Goal: Task Accomplishment & Management: Use online tool/utility

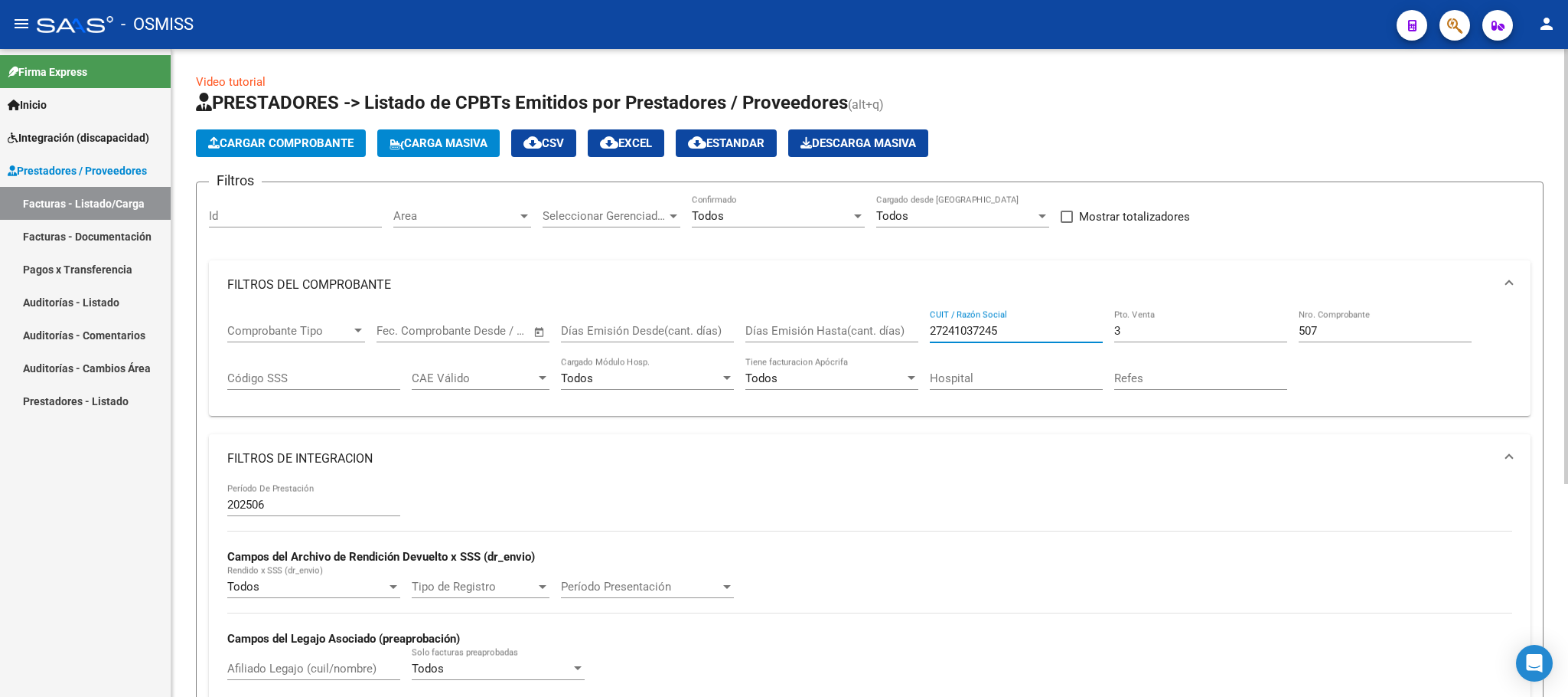
drag, startPoint x: 1010, startPoint y: 331, endPoint x: 839, endPoint y: 324, distance: 171.1
click at [839, 326] on div "Comprobante Tipo Comprobante Tipo Fecha inicio – Fecha fin Fec. Comprobante Des…" at bounding box center [870, 356] width 1284 height 95
click at [1051, 331] on div "Comprobante Tipo Comprobante Tipo Fecha inicio – Fecha fin Fec. Comprobante Des…" at bounding box center [870, 356] width 1284 height 95
type input "1"
drag, startPoint x: 1347, startPoint y: 328, endPoint x: 1216, endPoint y: 343, distance: 131.9
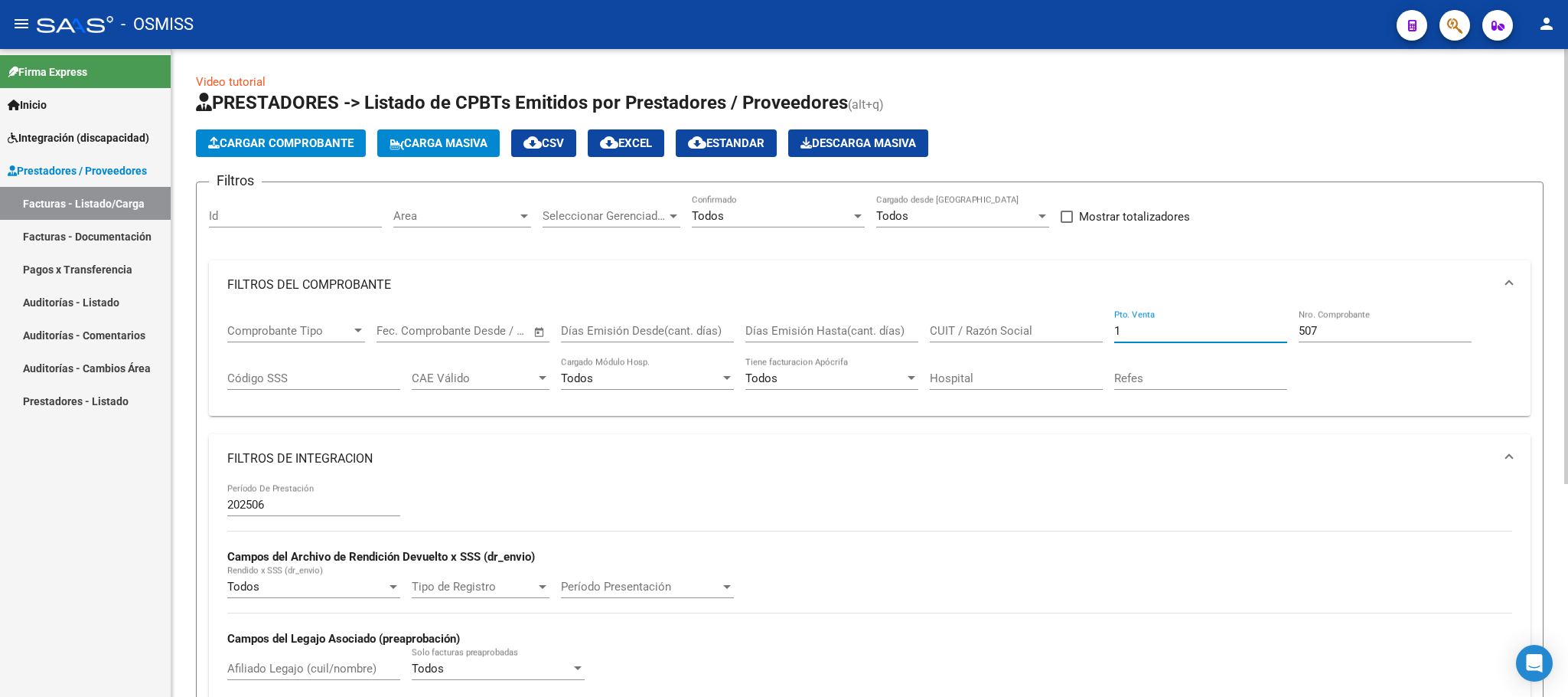
click at [1216, 343] on div "Comprobante Tipo Comprobante Tipo Fecha inicio – Fecha fin Fec. Comprobante Des…" at bounding box center [870, 356] width 1284 height 95
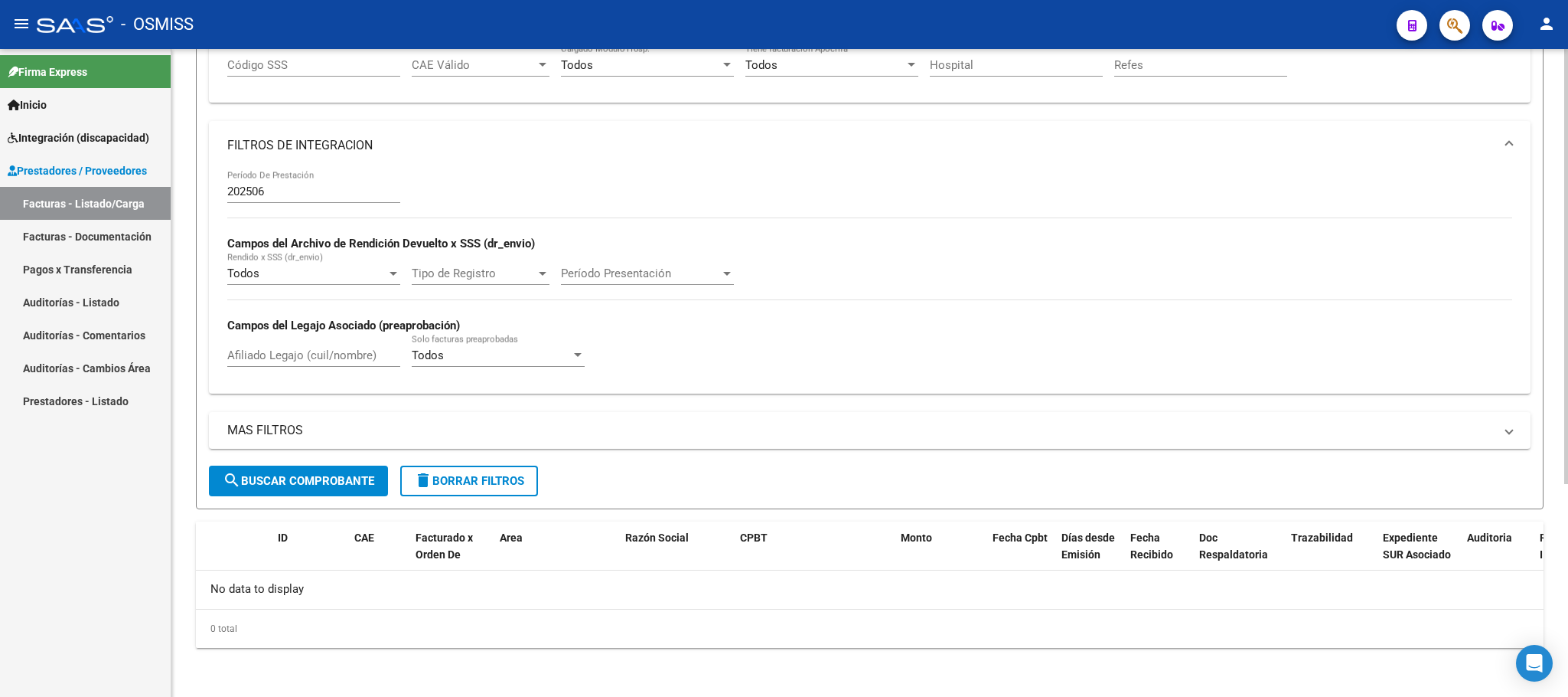
type input "132"
click at [311, 482] on span "search Buscar Comprobante" at bounding box center [298, 481] width 152 height 14
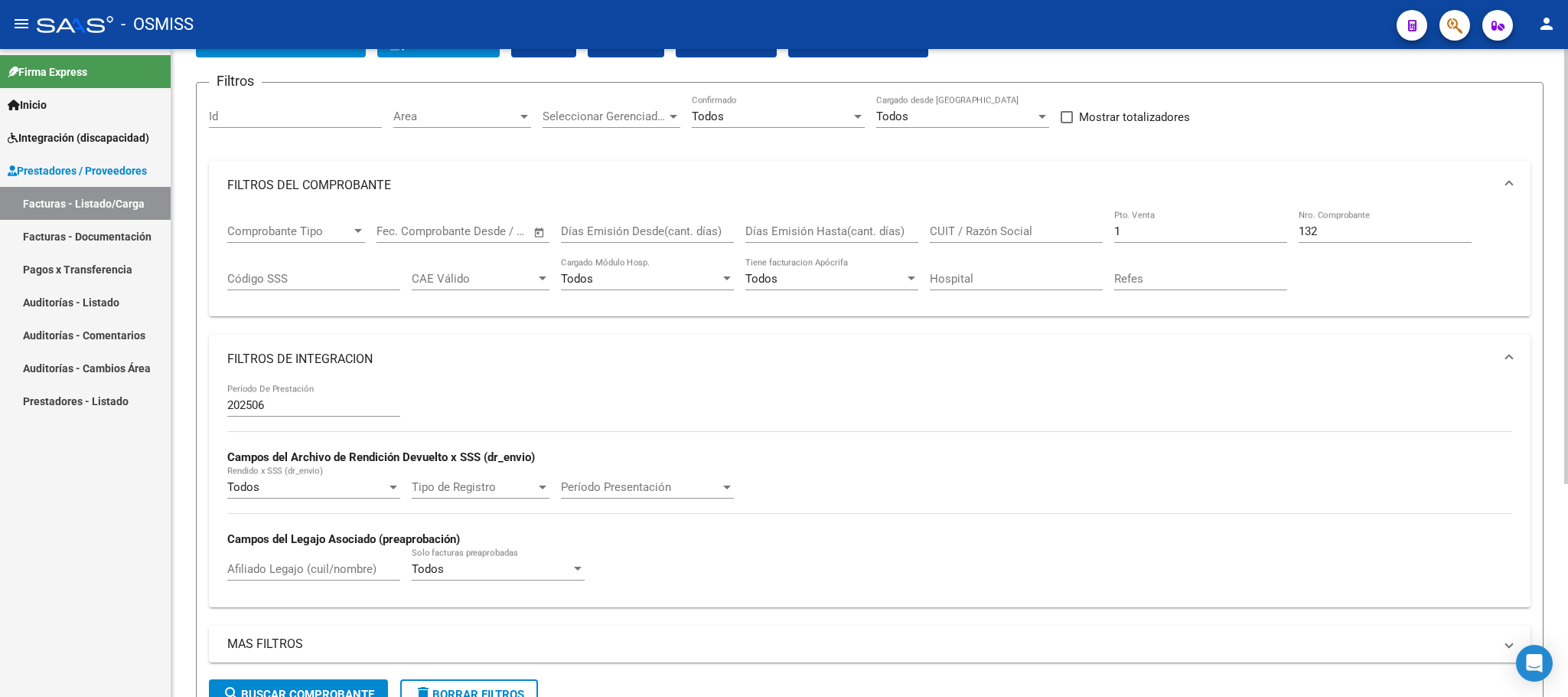
scroll to position [86, 0]
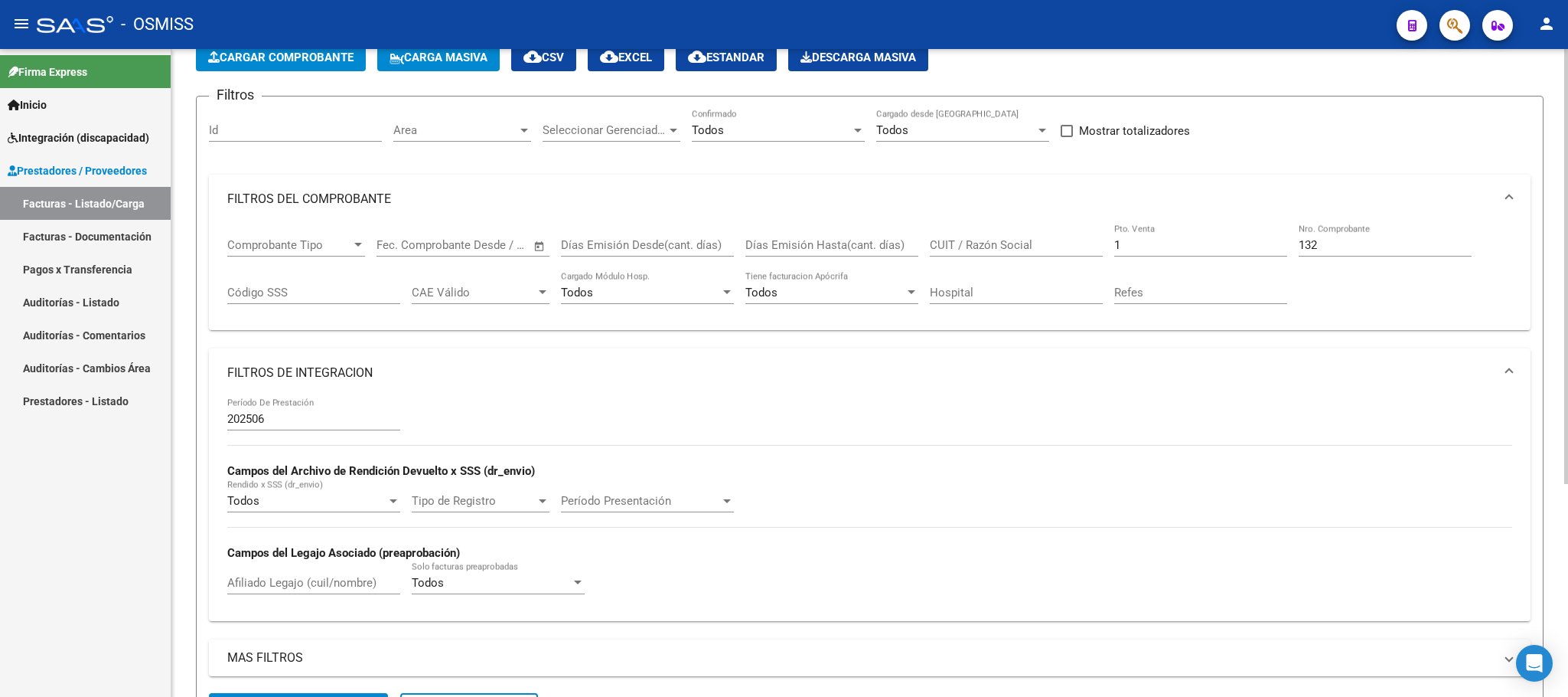
click at [1150, 241] on input "1" at bounding box center [1200, 245] width 173 height 14
click at [1334, 244] on input "132" at bounding box center [1385, 245] width 173 height 14
type input "1"
click at [1024, 235] on div "CUIT / Razón Social" at bounding box center [1016, 239] width 173 height 33
click at [985, 248] on input "CUIT / Razón Social" at bounding box center [1016, 245] width 173 height 14
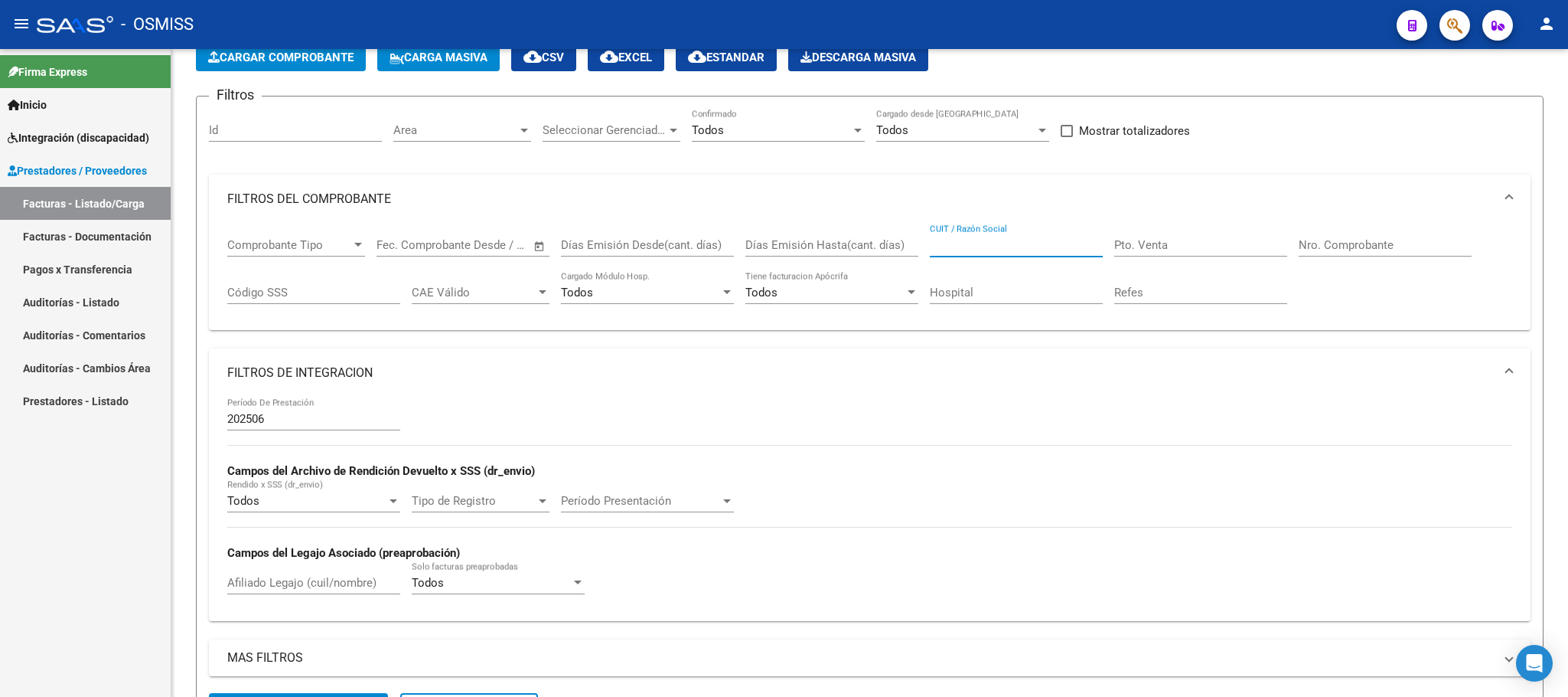
paste input "27386364724"
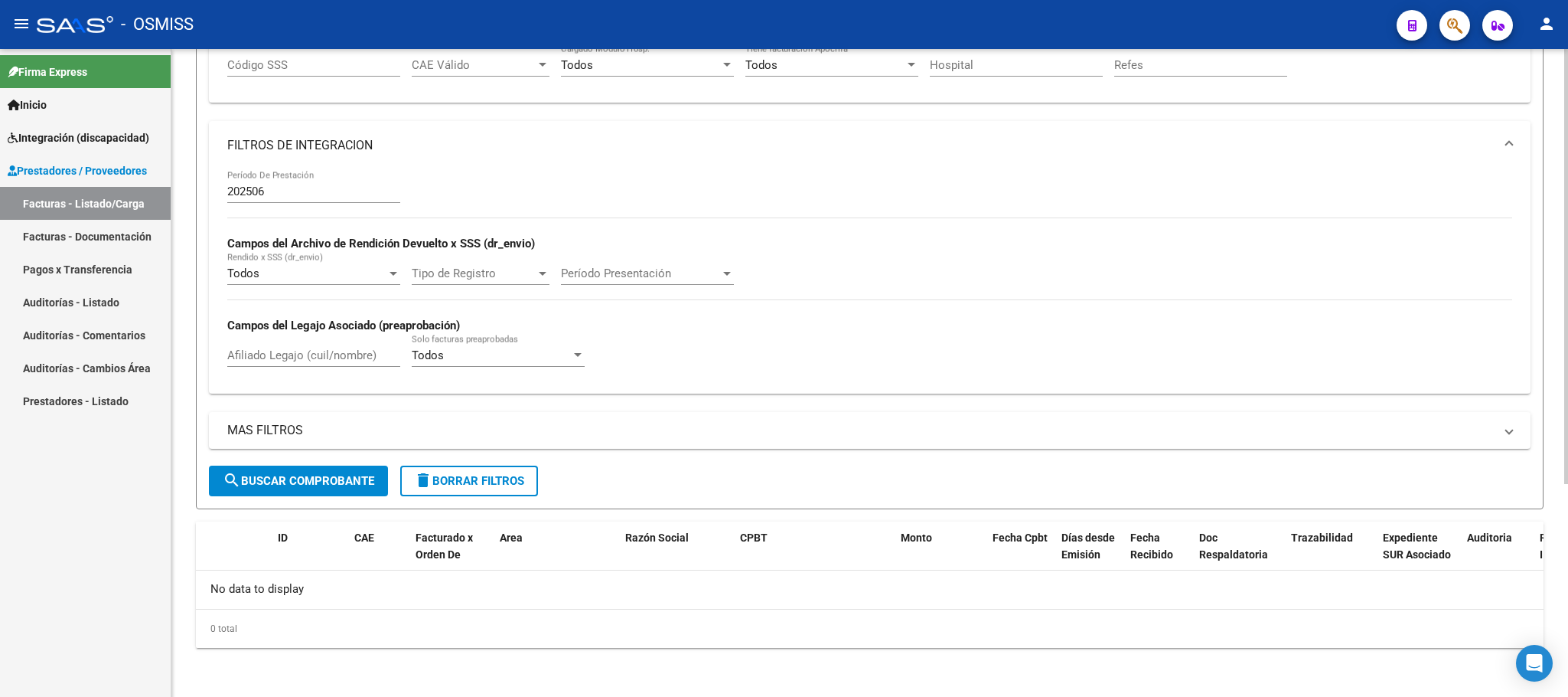
type input "27386364724"
click at [356, 475] on span "search Buscar Comprobante" at bounding box center [298, 481] width 152 height 14
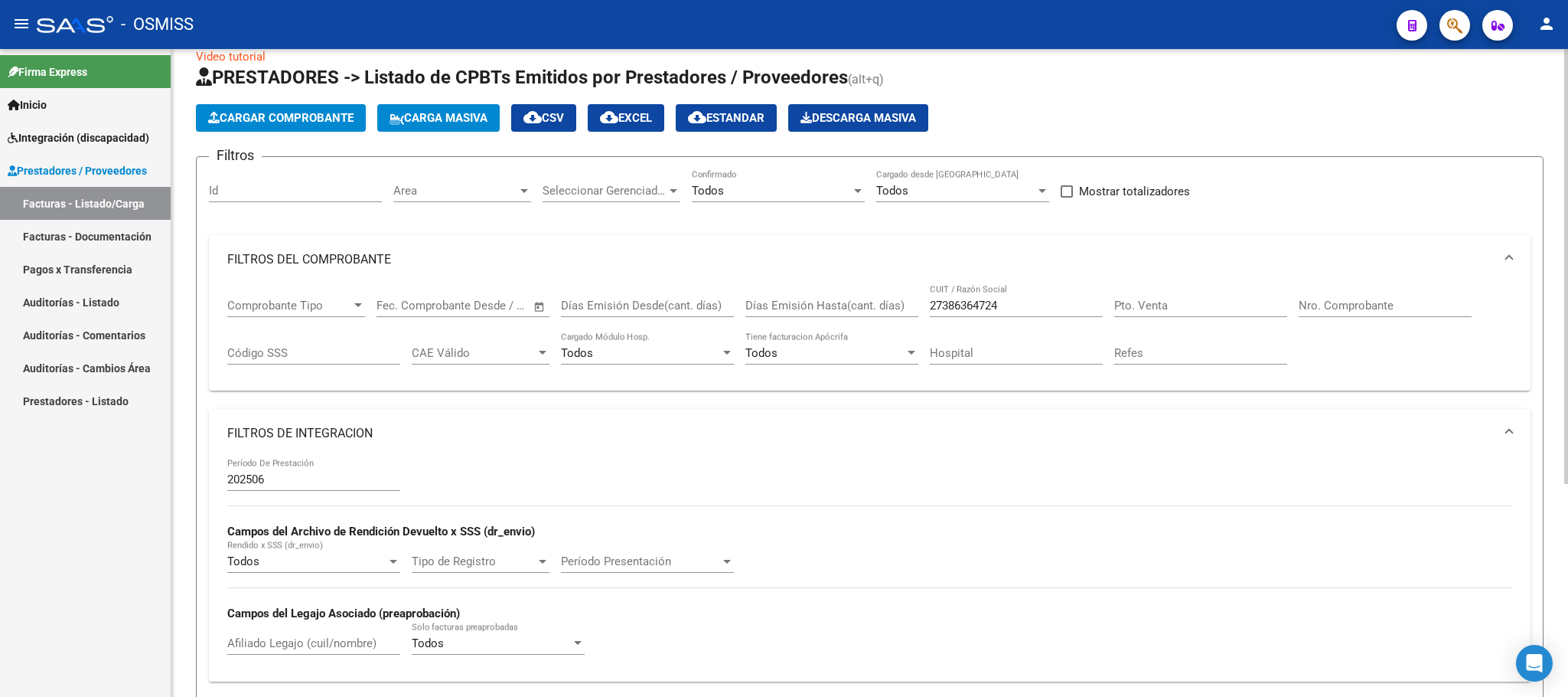
scroll to position [0, 0]
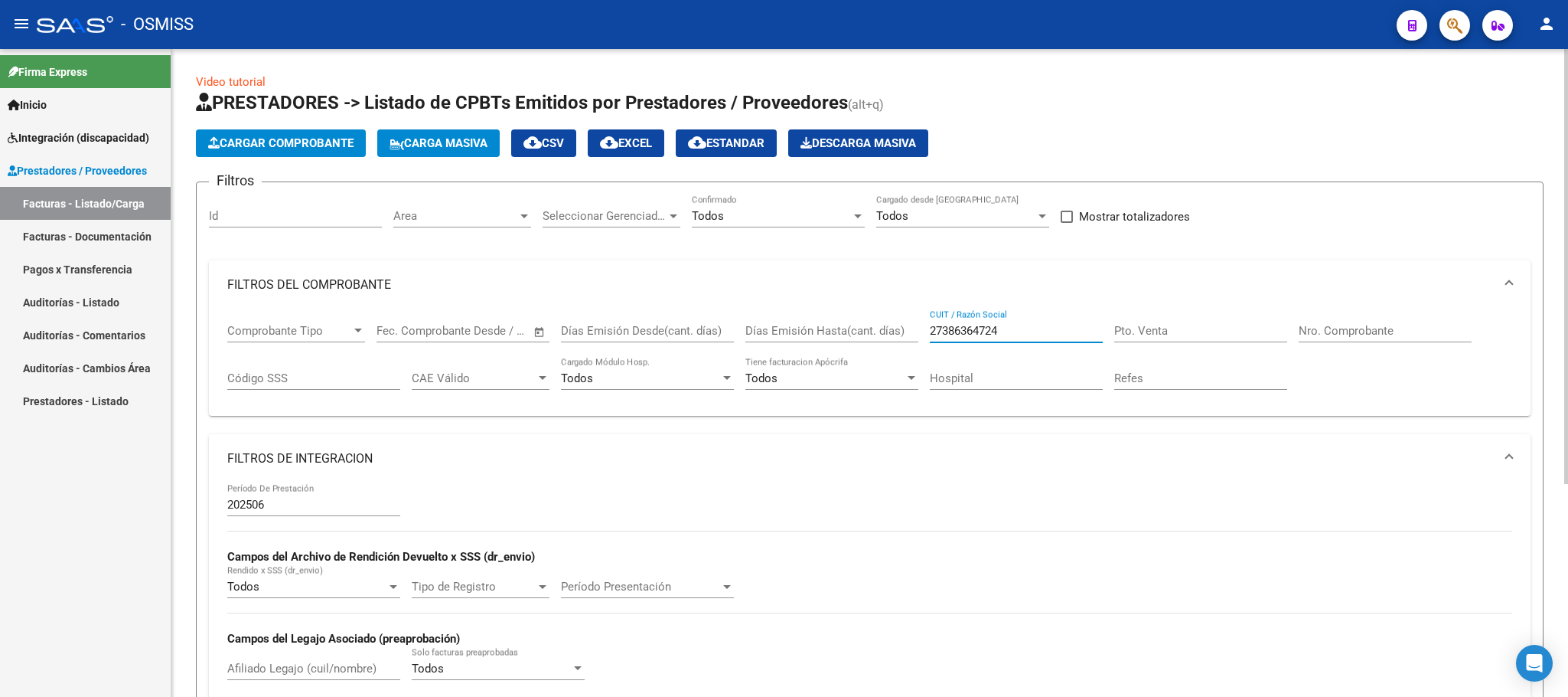
drag, startPoint x: 1029, startPoint y: 328, endPoint x: 870, endPoint y: 325, distance: 159.0
click at [870, 328] on div "Comprobante Tipo Comprobante Tipo Fecha inicio – Fecha fin Fec. Comprobante Des…" at bounding box center [870, 356] width 1284 height 95
paste input "27310451261"
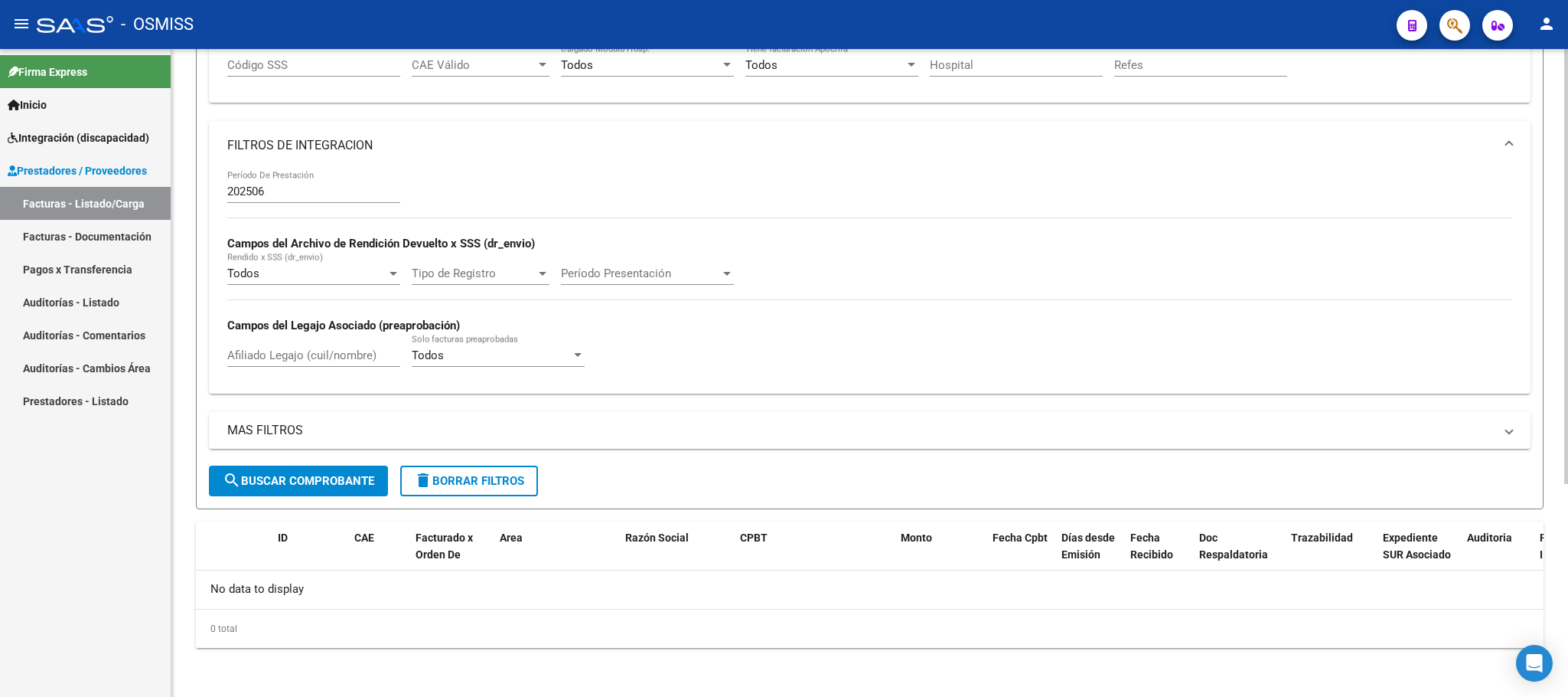
type input "27310451261"
click at [308, 493] on button "search Buscar Comprobante" at bounding box center [298, 481] width 179 height 31
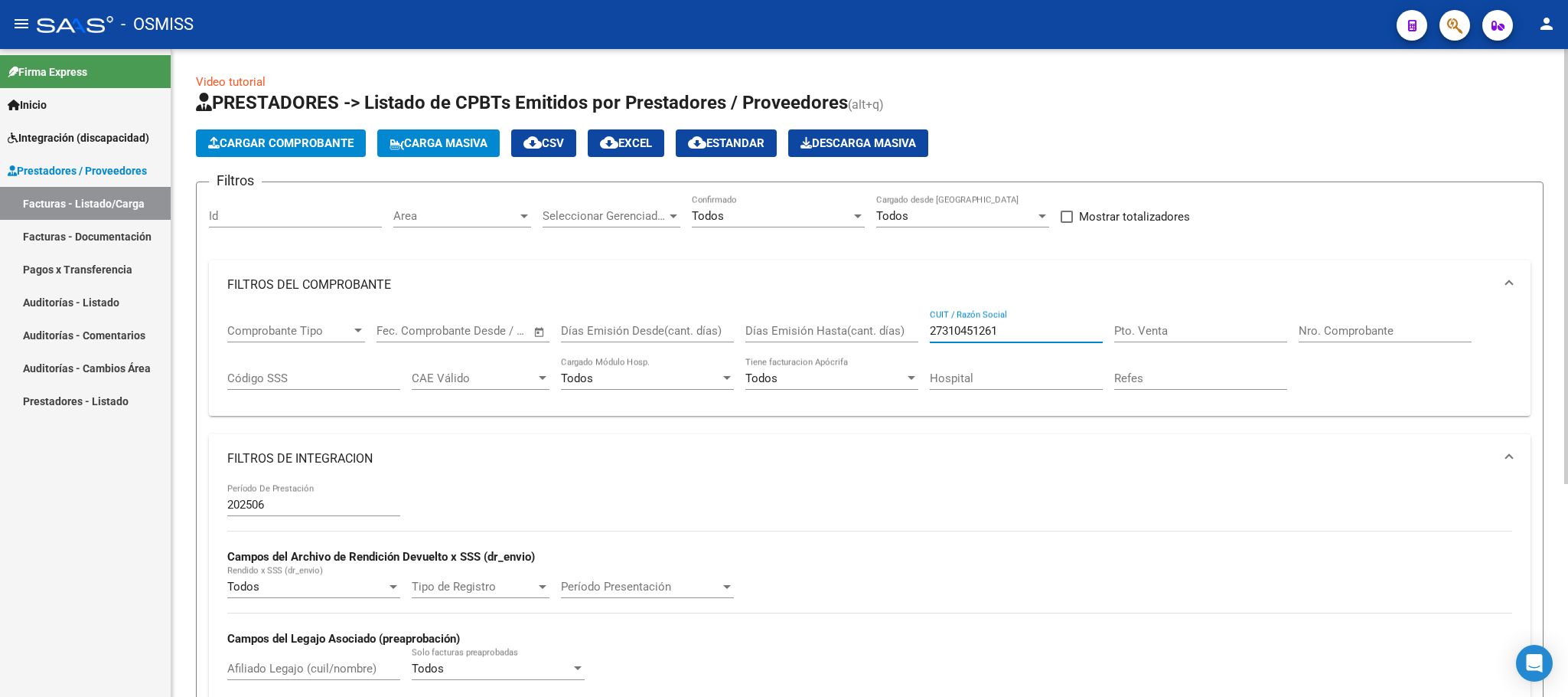
drag, startPoint x: 1008, startPoint y: 326, endPoint x: 675, endPoint y: 321, distance: 333.0
click at [675, 321] on div "Comprobante Tipo Comprobante Tipo Fecha inicio – Fecha fin Fec. Comprobante Des…" at bounding box center [870, 356] width 1284 height 95
click at [1216, 331] on input "Pto. Venta" at bounding box center [1200, 331] width 173 height 14
type input "2"
click at [1359, 331] on input "Nro. Comprobante" at bounding box center [1385, 331] width 173 height 14
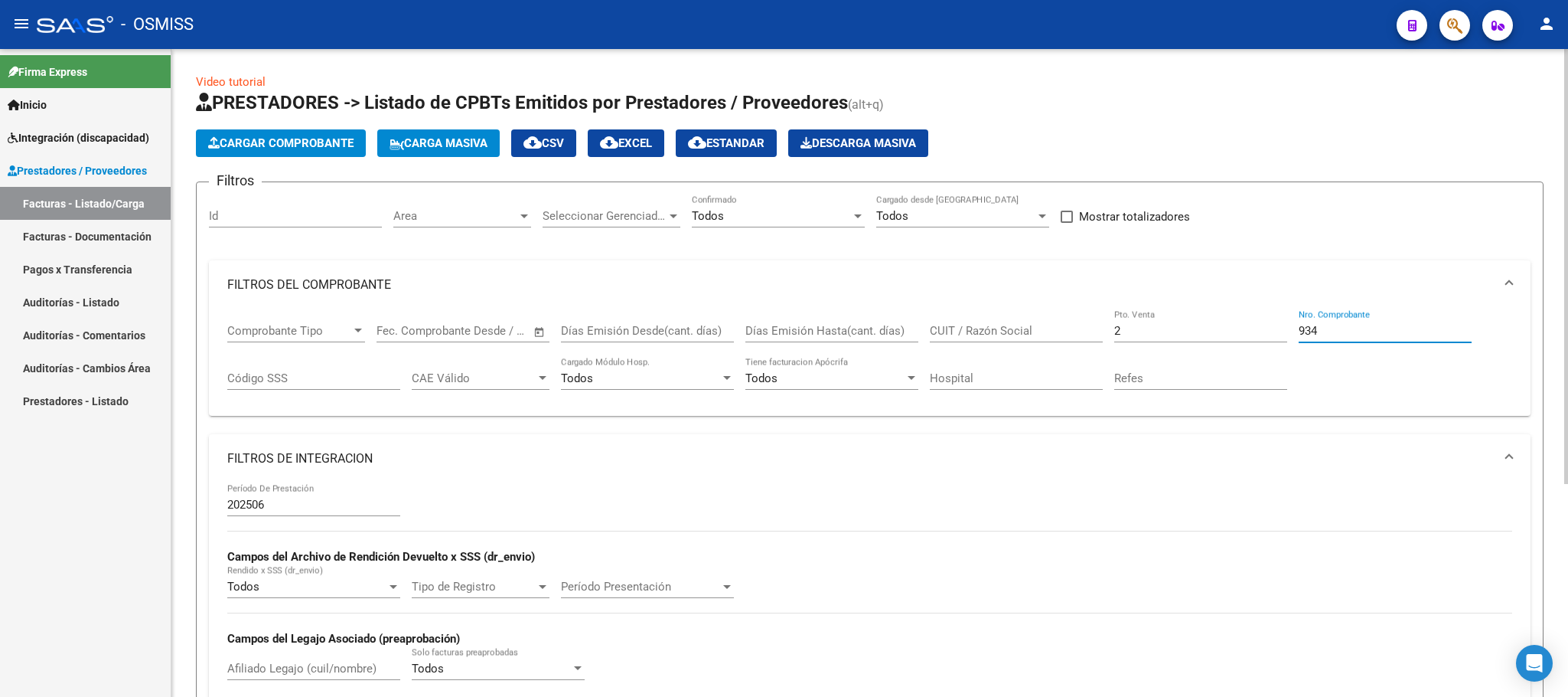
scroll to position [315, 0]
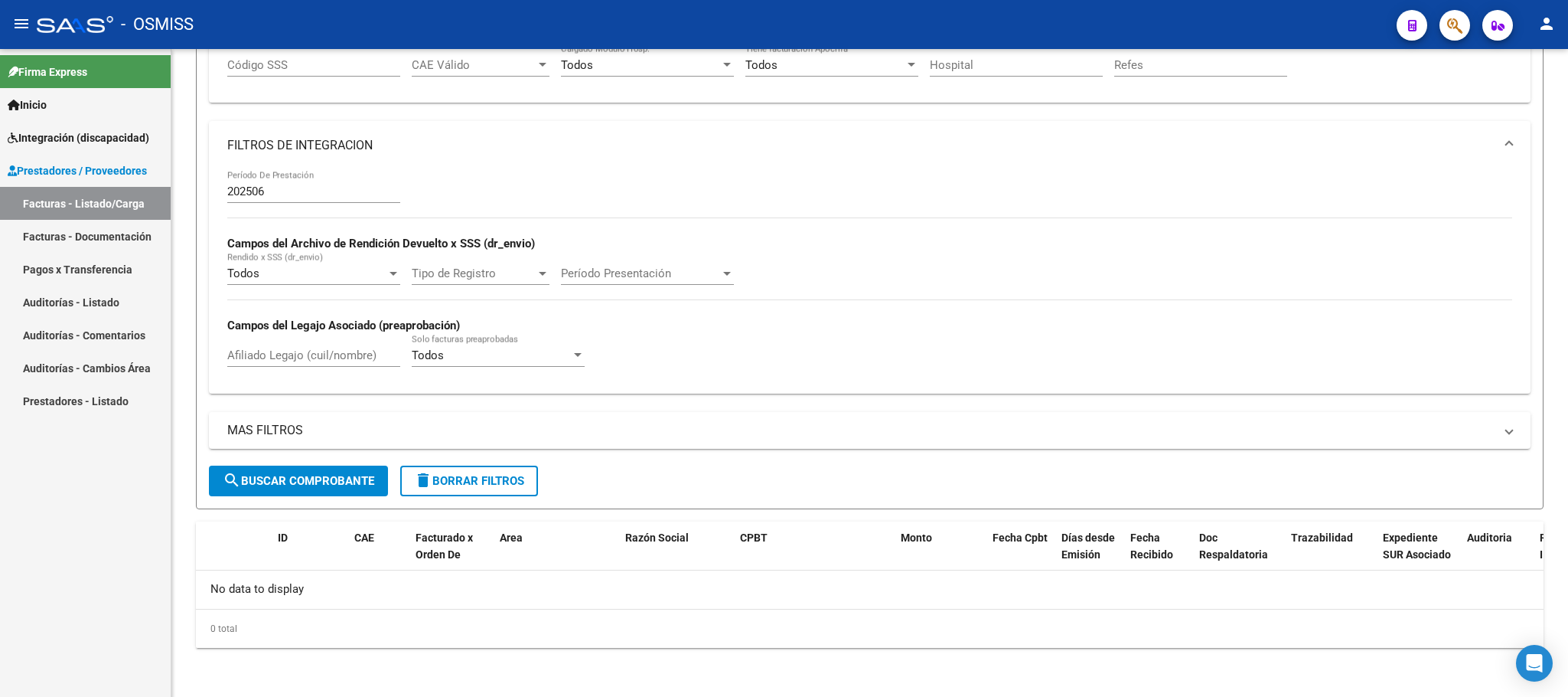
type input "934"
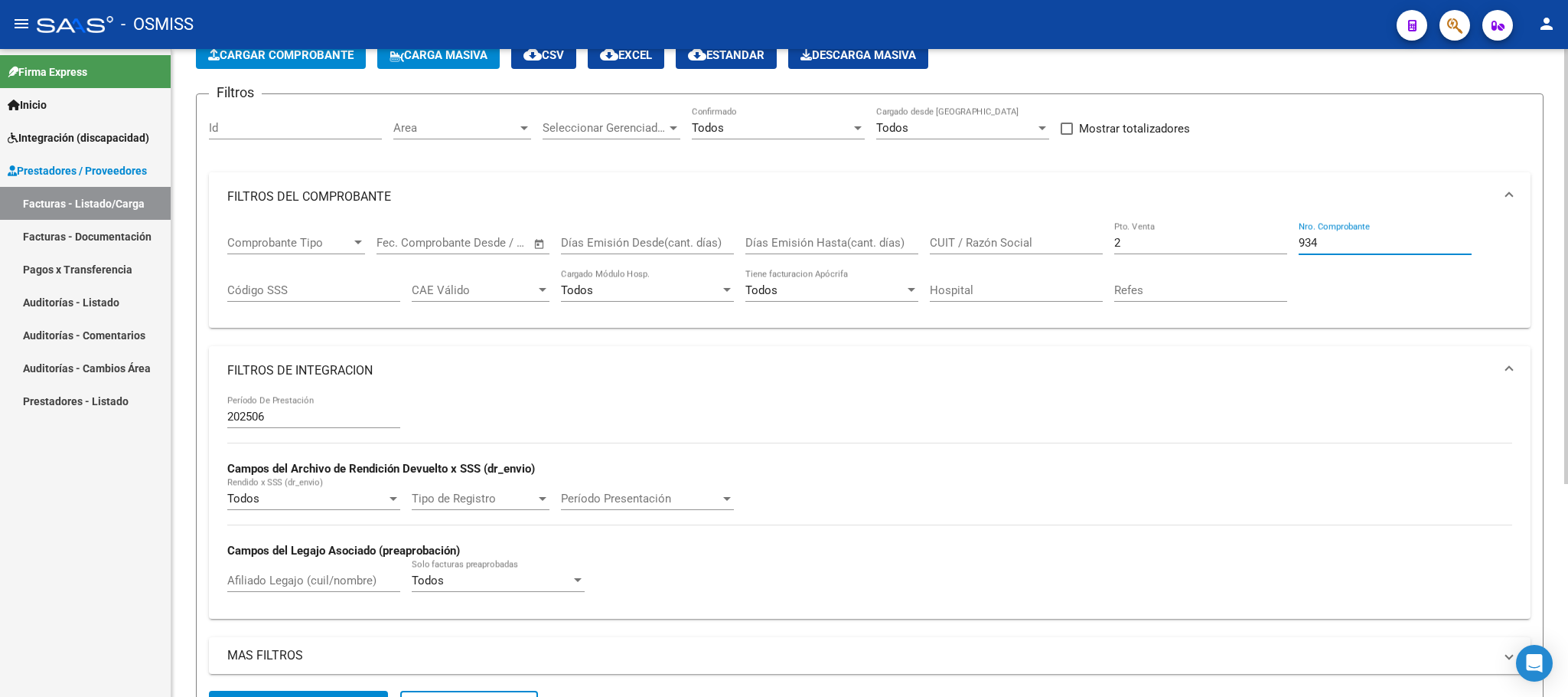
scroll to position [86, 0]
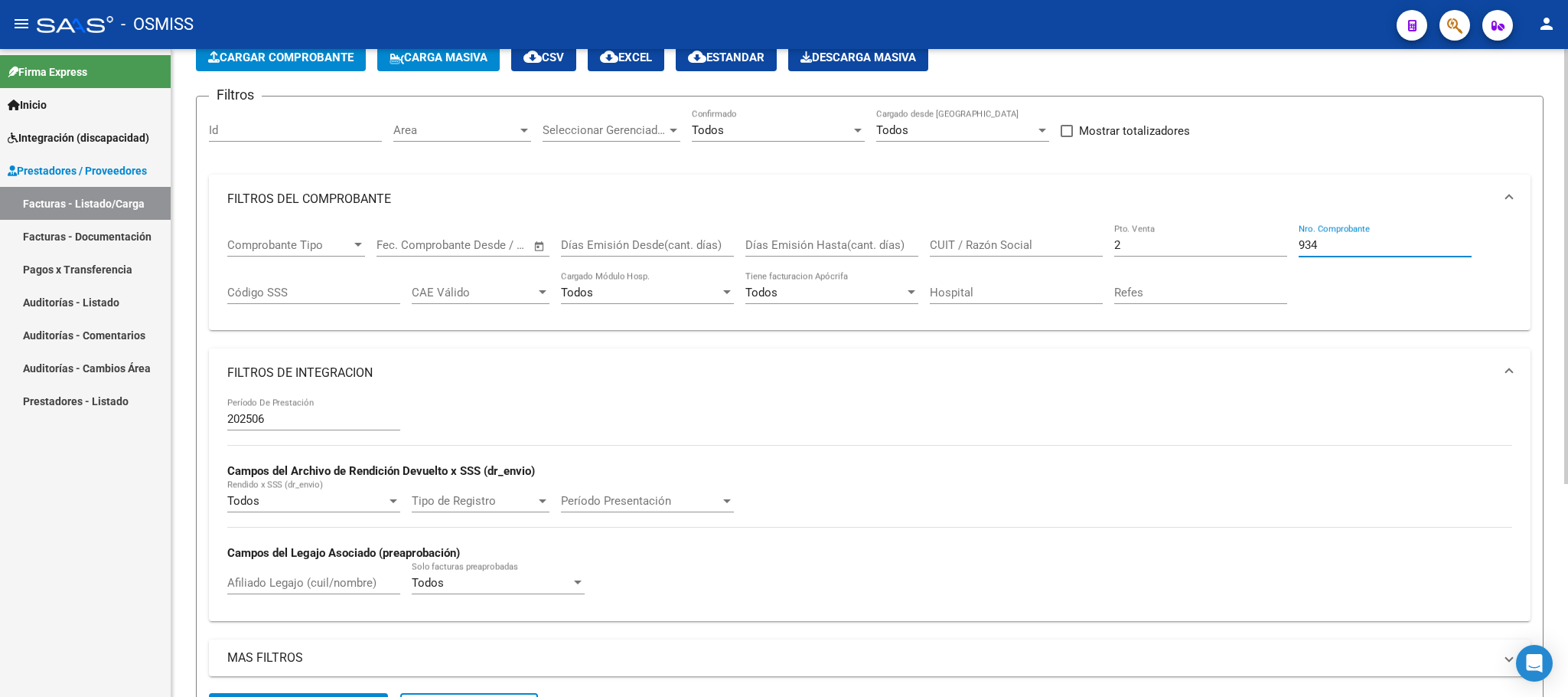
click at [1166, 249] on input "2" at bounding box center [1200, 245] width 173 height 14
click at [1355, 242] on input "934" at bounding box center [1385, 245] width 173 height 14
type input "9"
click at [992, 238] on div "CUIT / Razón Social" at bounding box center [1016, 239] width 173 height 33
paste input "27303149444"
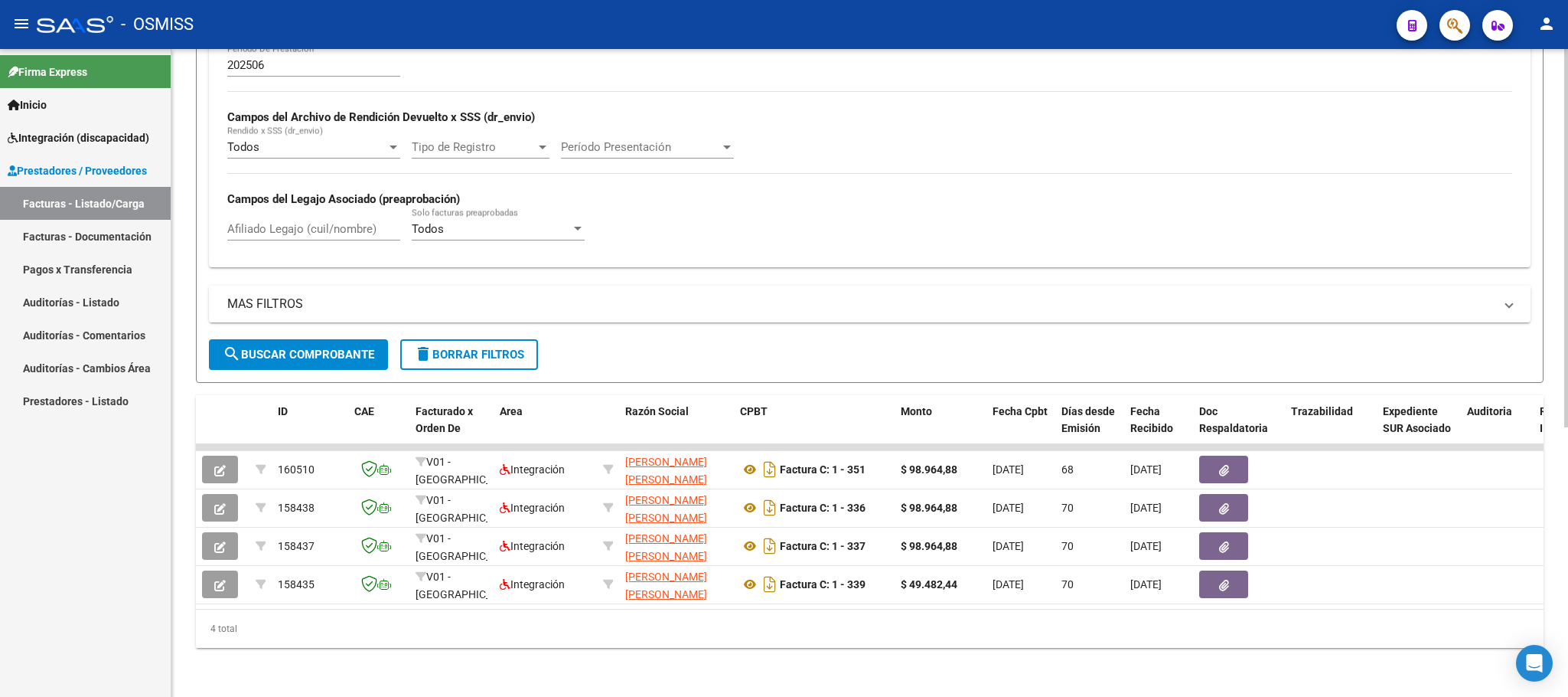
scroll to position [460, 0]
type input "27303149444"
click at [325, 207] on div "Afiliado Legajo (cuil/nombre)" at bounding box center [313, 223] width 173 height 33
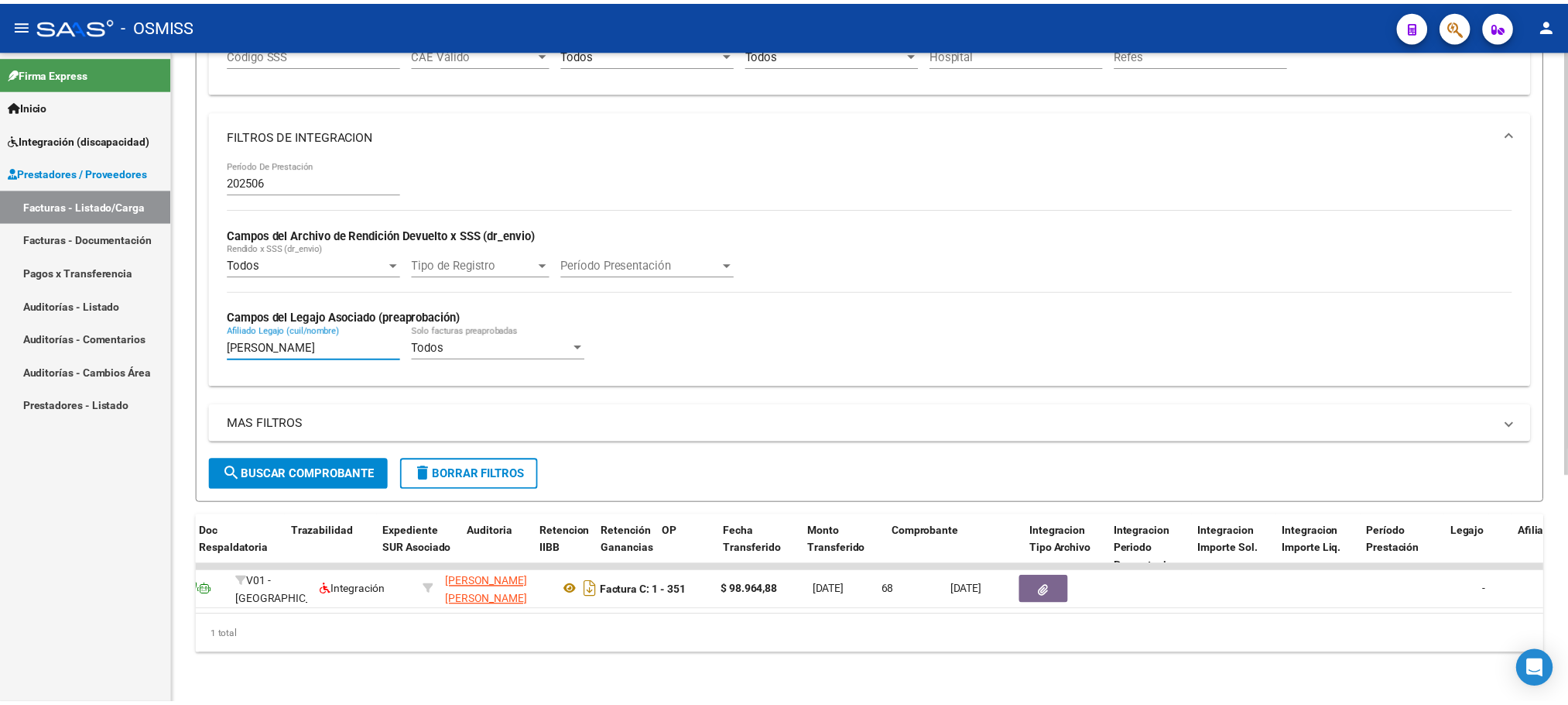
scroll to position [0, 0]
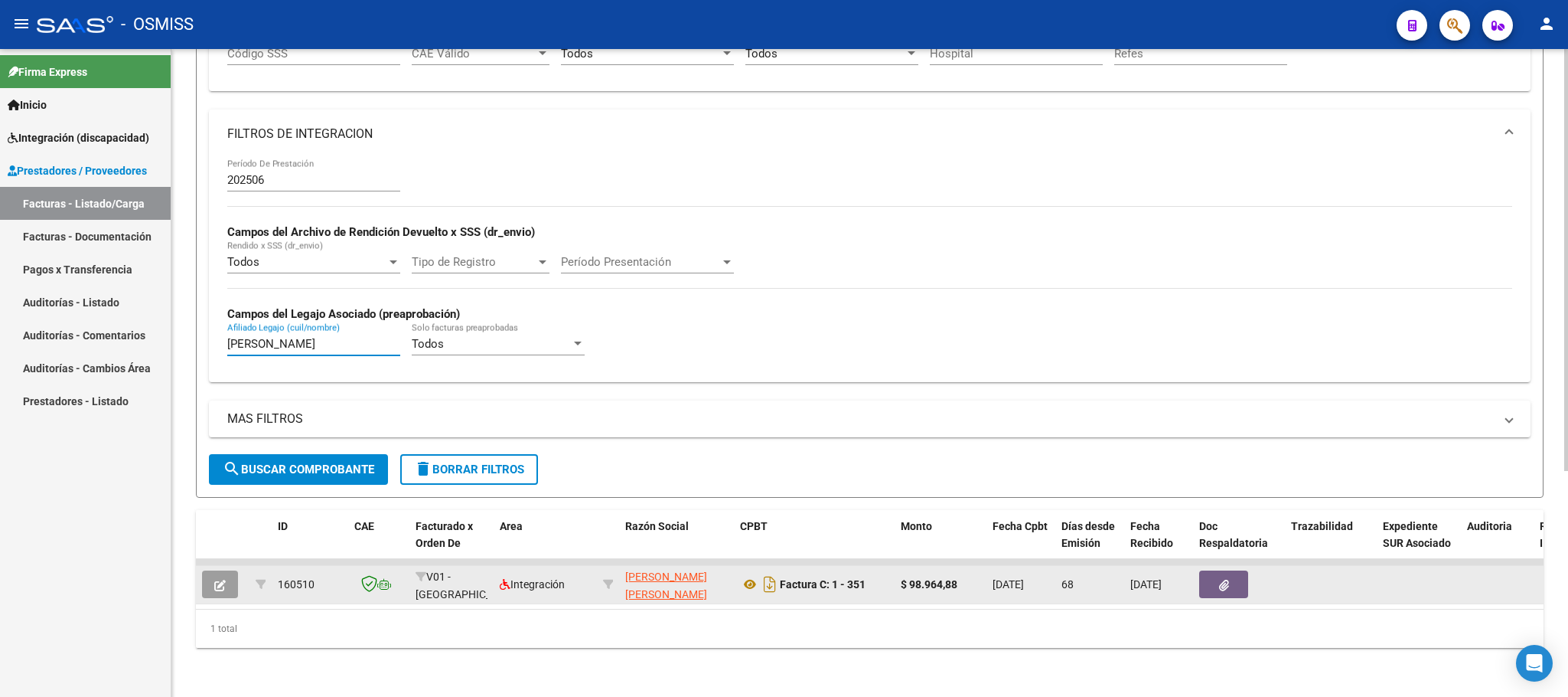
type input "[PERSON_NAME]"
click at [211, 570] on button "button" at bounding box center [220, 584] width 36 height 27
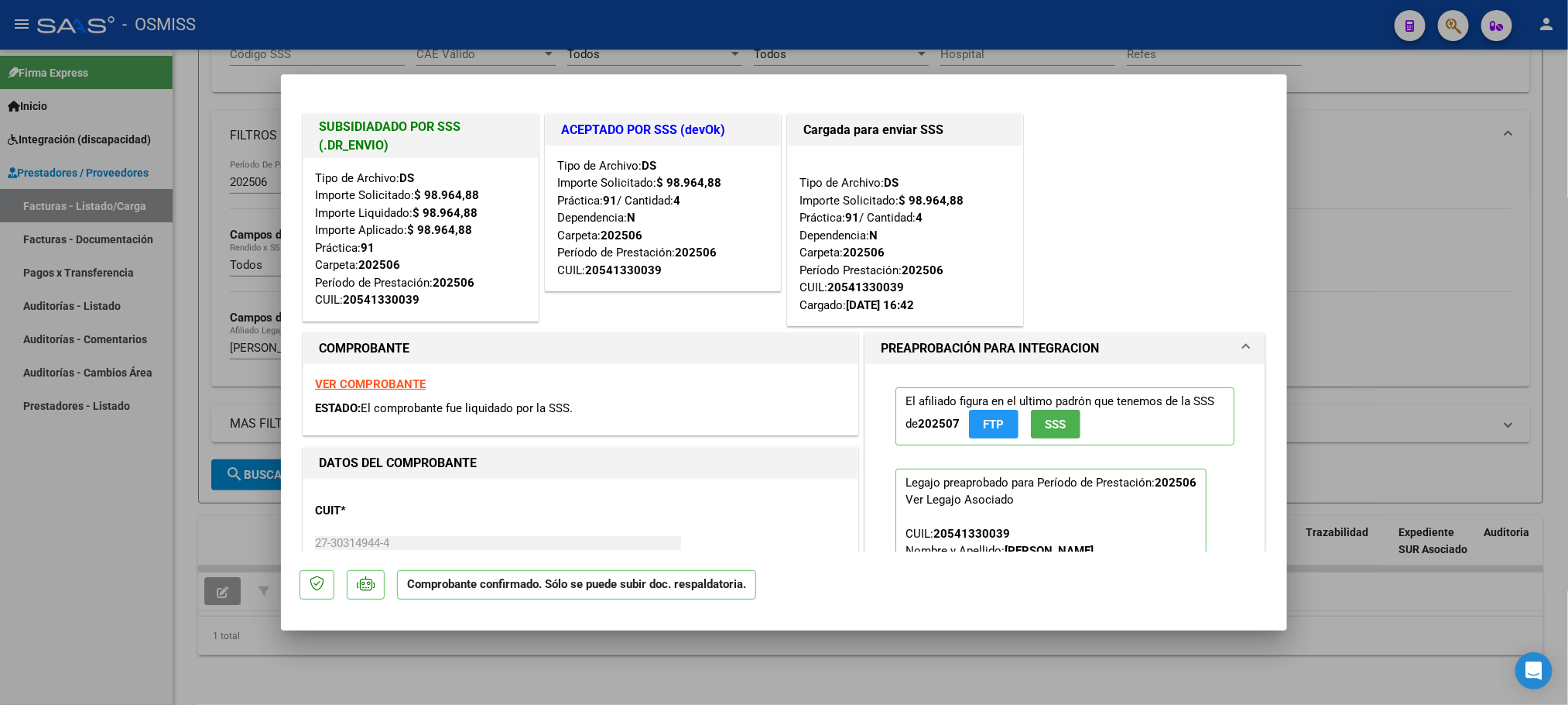
click at [107, 583] on div at bounding box center [784, 352] width 1568 height 705
type input "$ 0,00"
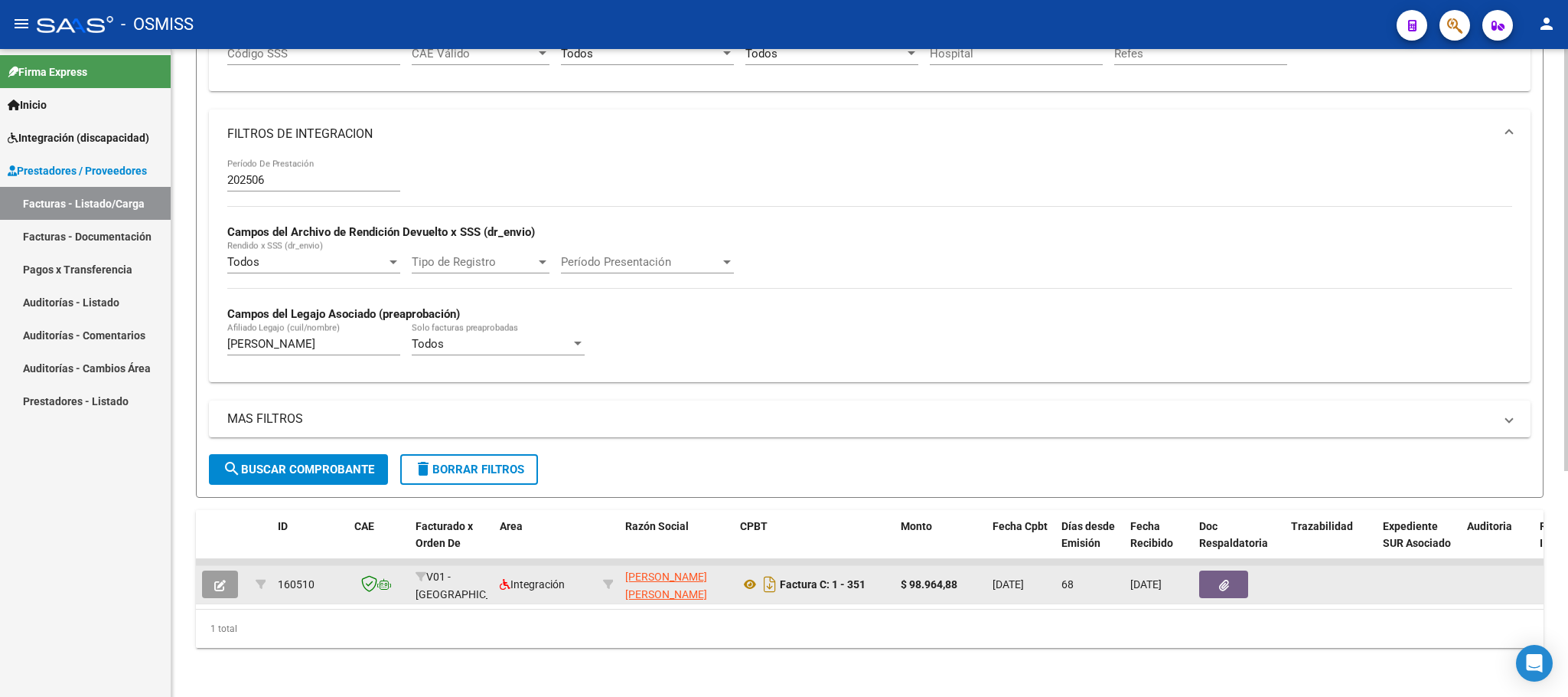
click at [228, 570] on button "button" at bounding box center [220, 584] width 36 height 27
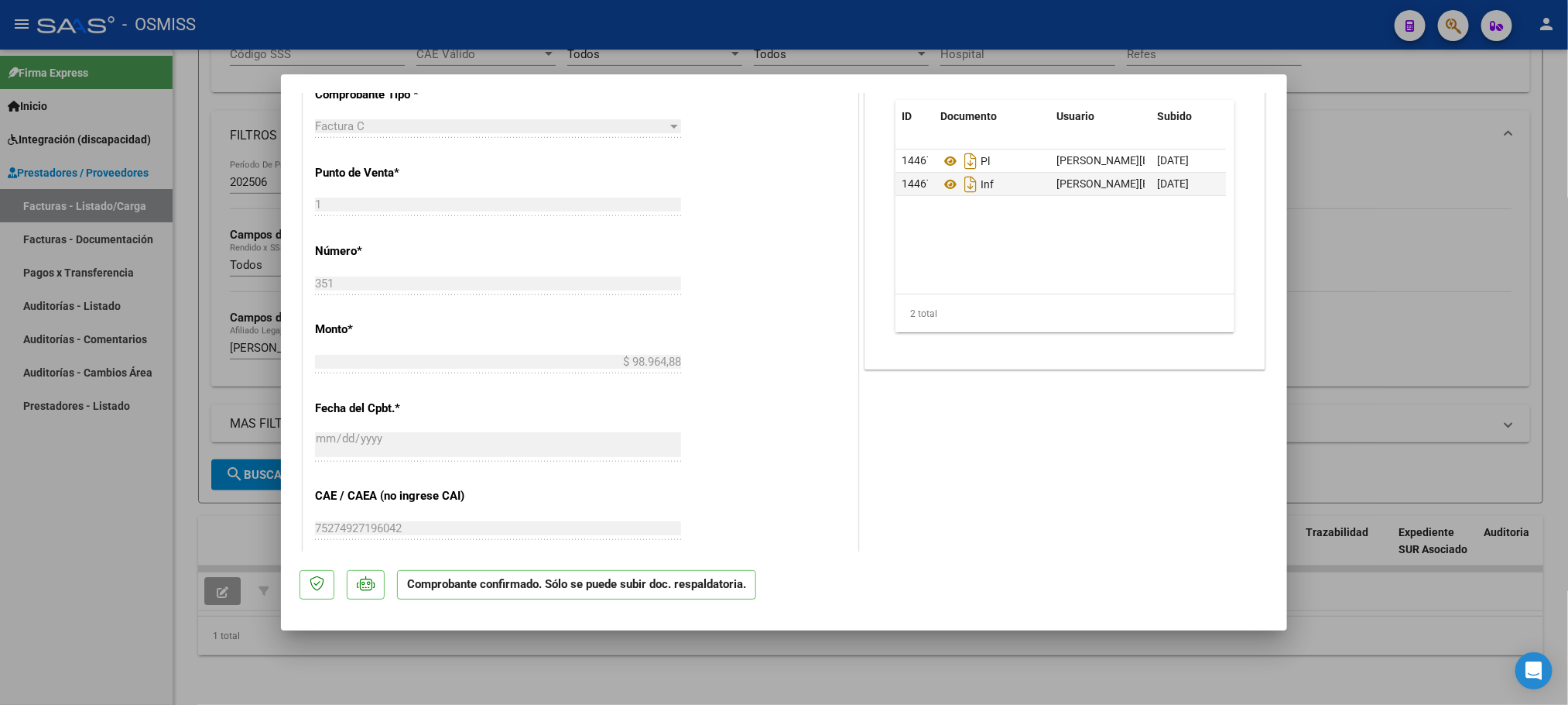
scroll to position [726, 0]
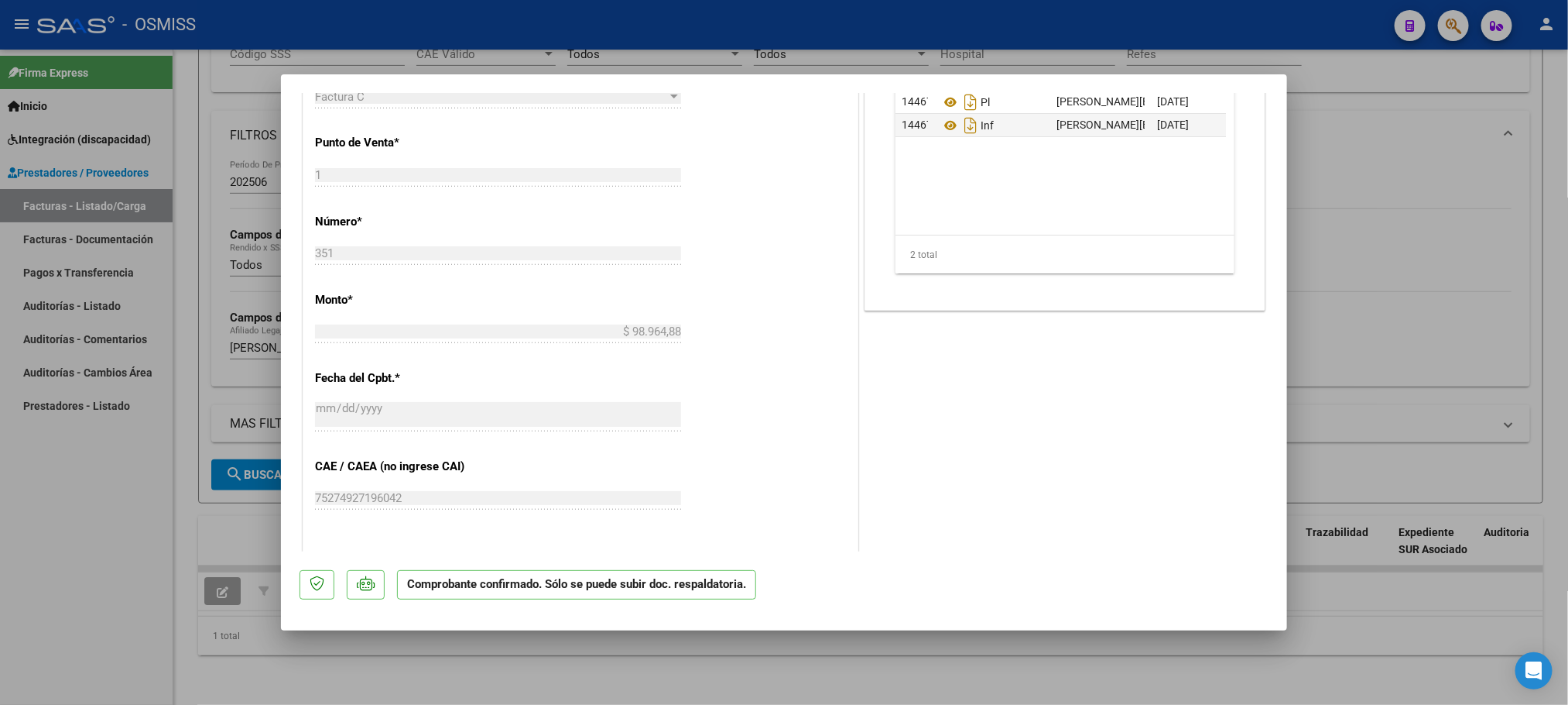
click at [86, 598] on div at bounding box center [784, 352] width 1568 height 705
type input "$ 0,00"
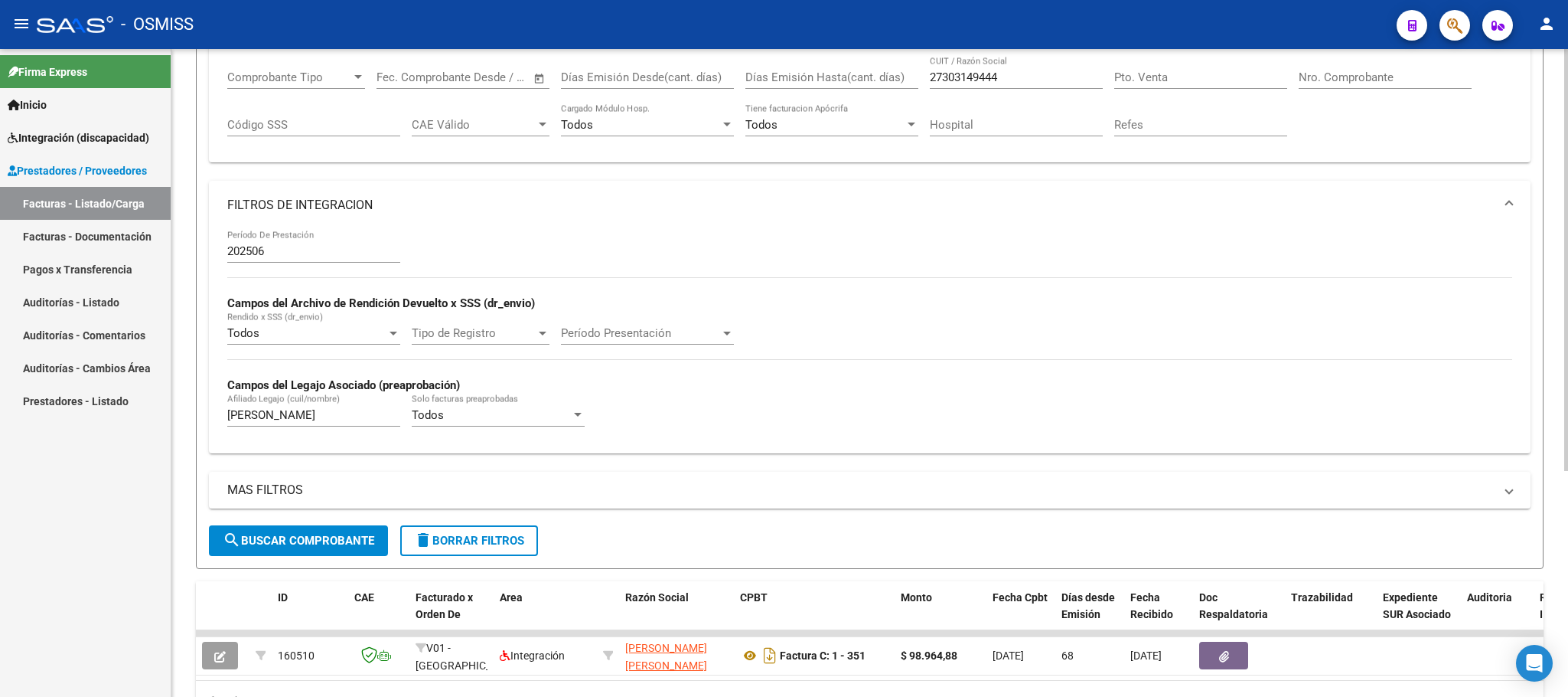
scroll to position [116, 0]
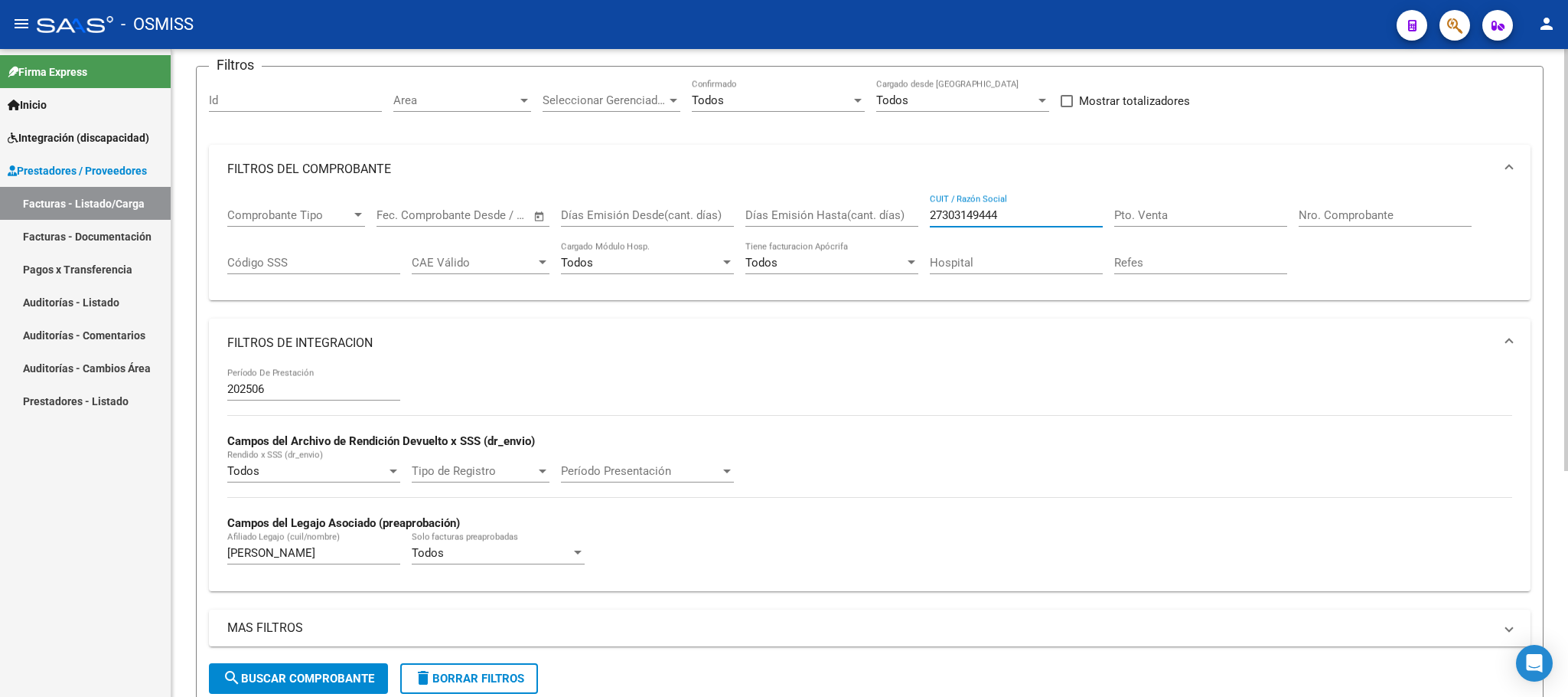
drag, startPoint x: 1004, startPoint y: 211, endPoint x: 820, endPoint y: 211, distance: 184.0
click at [820, 211] on div "Comprobante Tipo Comprobante Tipo Fecha inicio – Fecha fin Fec. Comprobante Des…" at bounding box center [870, 240] width 1284 height 95
paste input "27386783204"
type input "27386783204"
drag, startPoint x: 283, startPoint y: 554, endPoint x: 200, endPoint y: 550, distance: 83.1
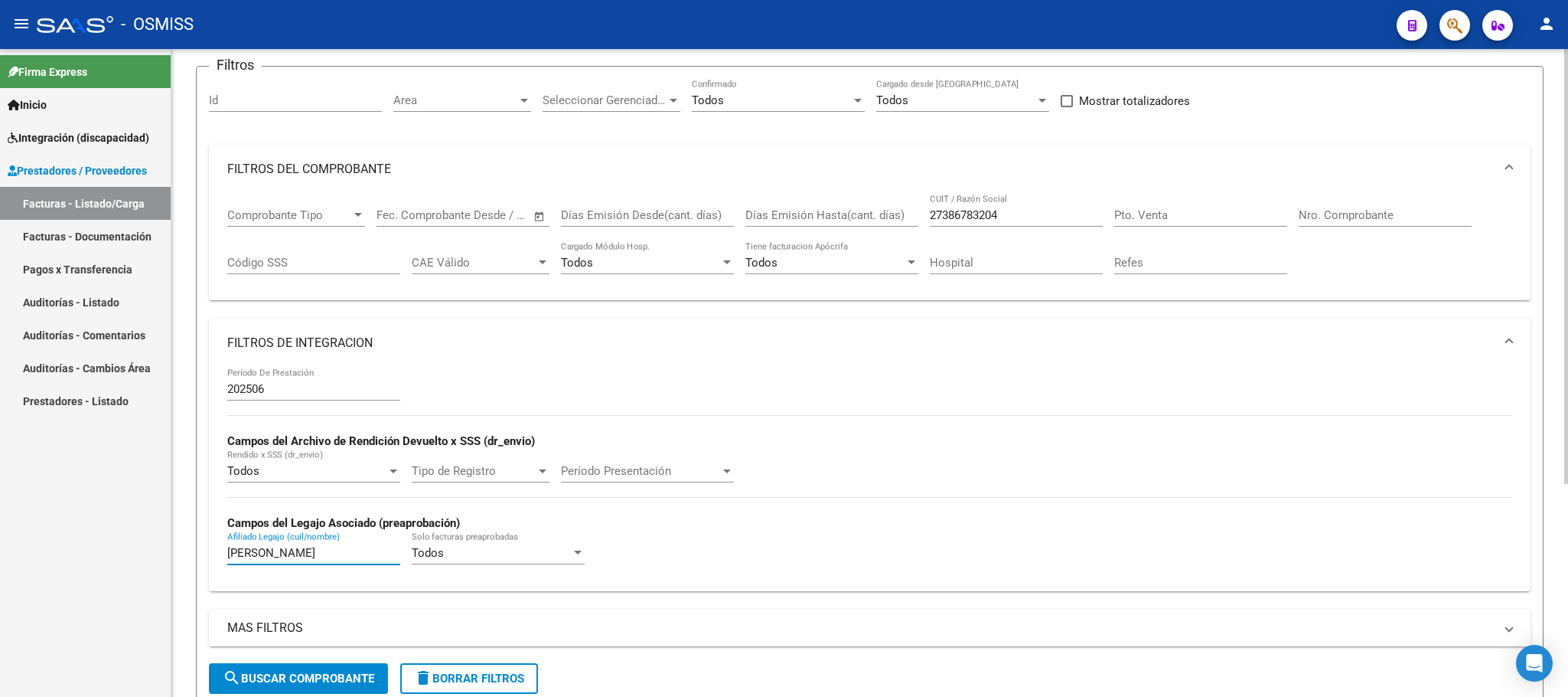
click at [202, 550] on form "Filtros Id Area Area Seleccionar Gerenciador Seleccionar Gerenciador Todos Conf…" at bounding box center [870, 386] width 1347 height 641
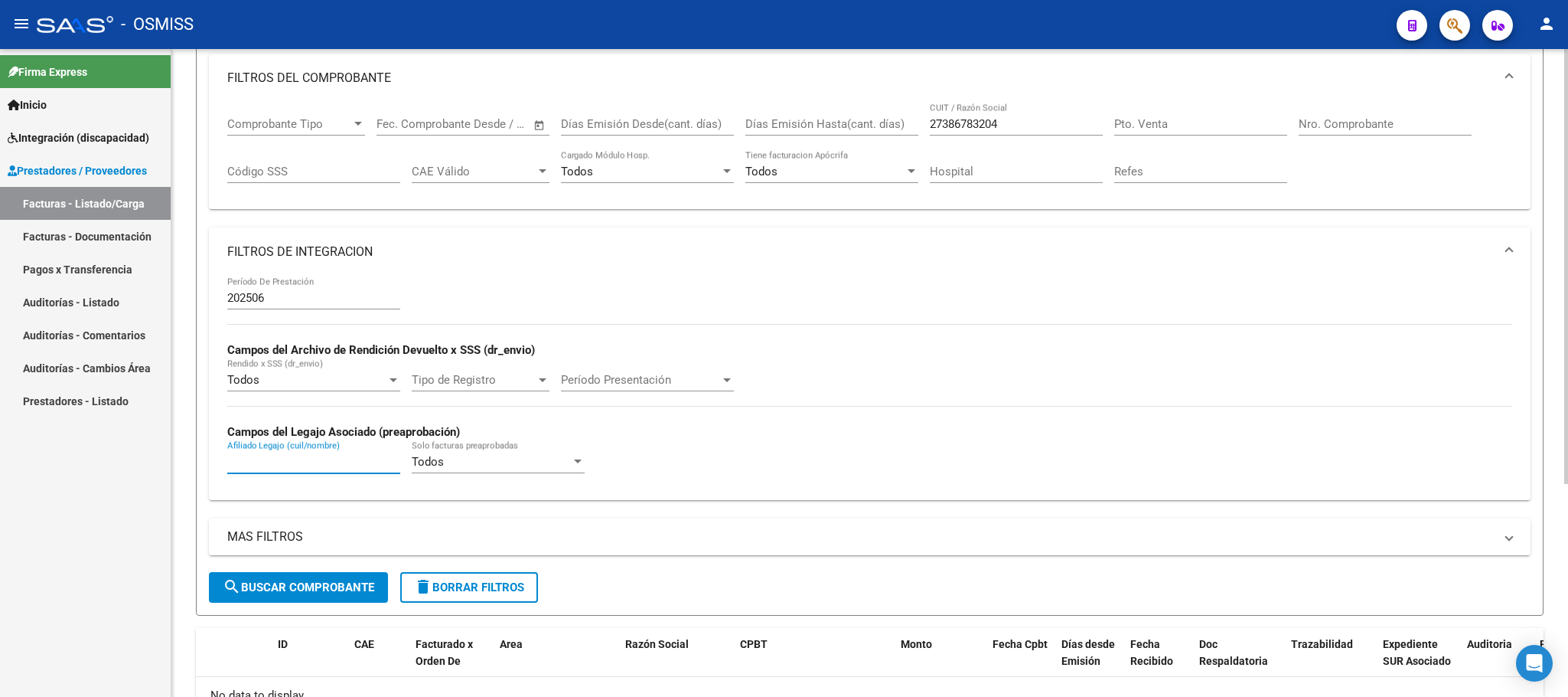
scroll to position [315, 0]
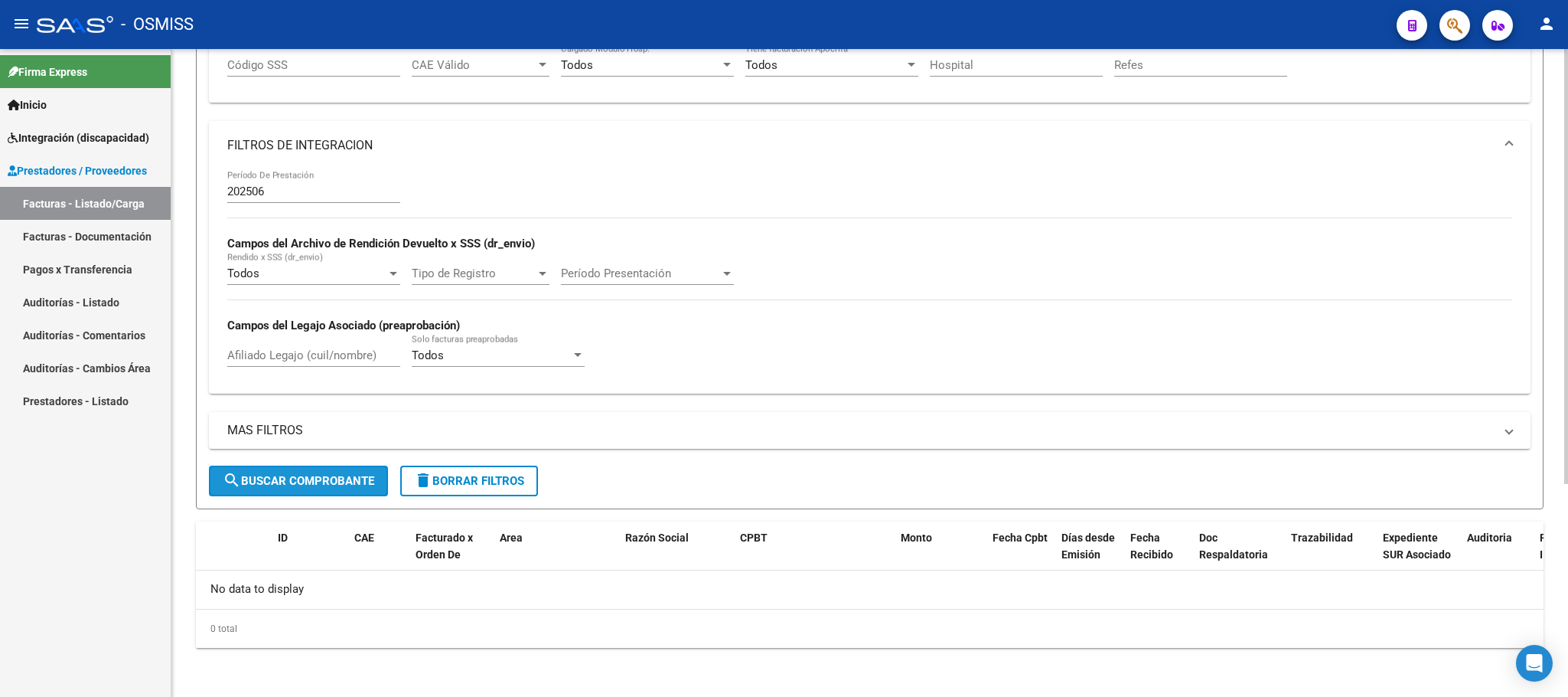
click at [333, 479] on span "search Buscar Comprobante" at bounding box center [298, 481] width 152 height 14
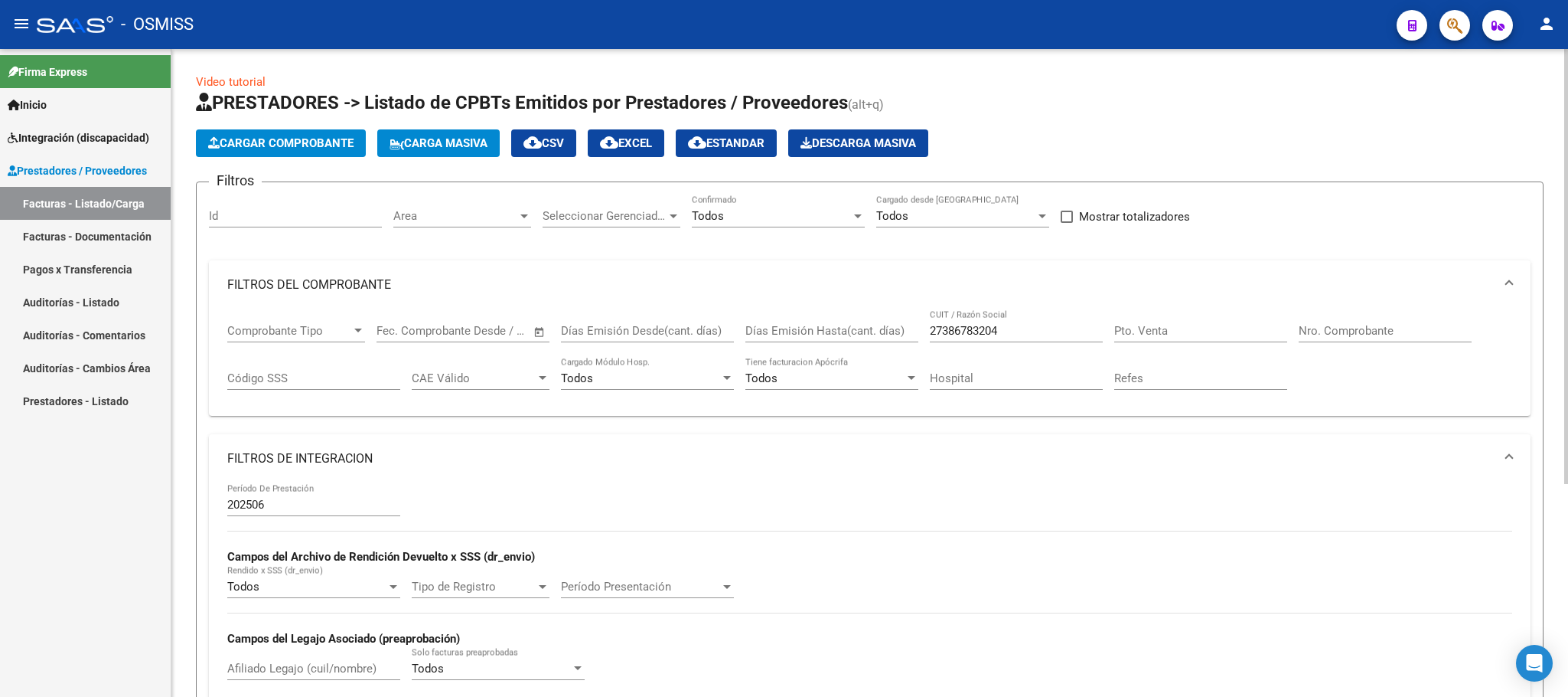
click at [1153, 334] on input "Pto. Venta" at bounding box center [1200, 331] width 173 height 14
type input "1"
click at [1394, 336] on input "Nro. Comprobante" at bounding box center [1385, 331] width 173 height 14
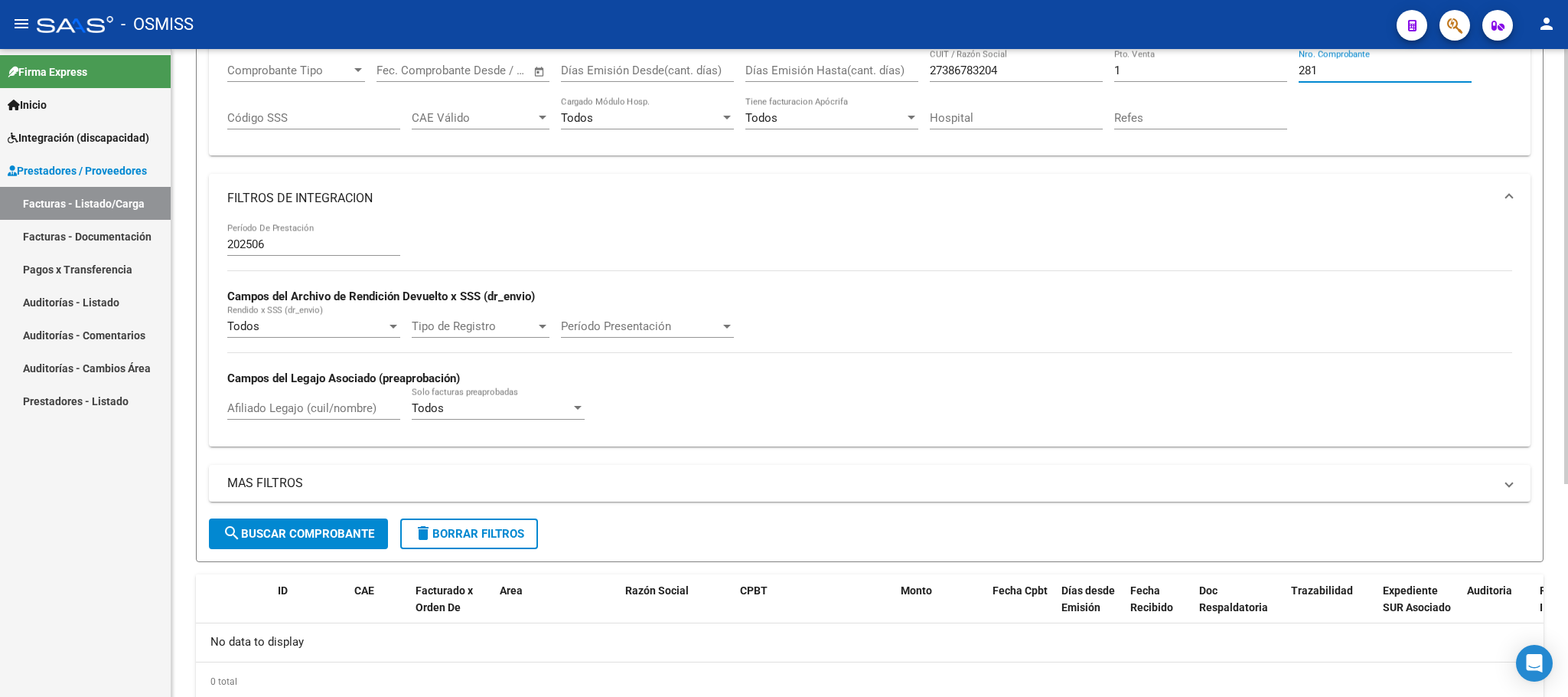
scroll to position [315, 0]
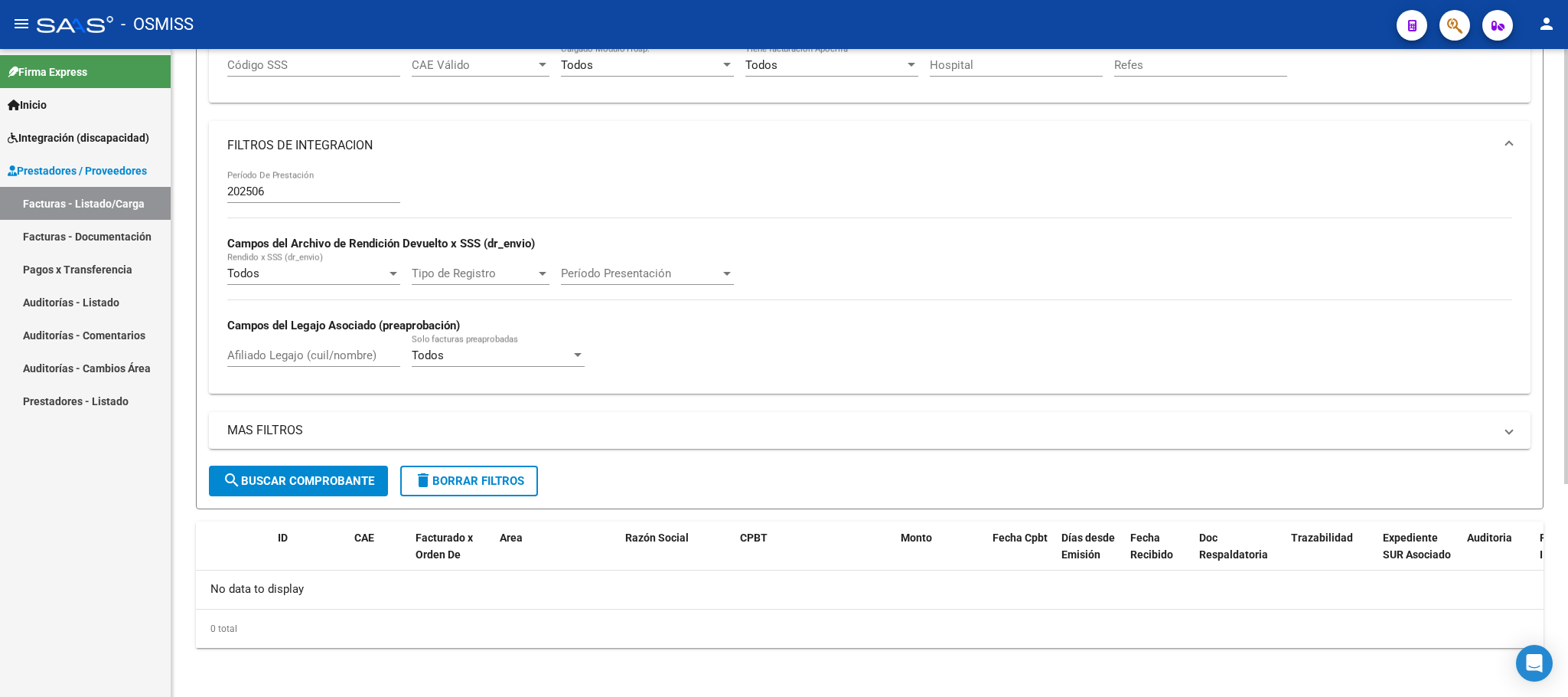
type input "281"
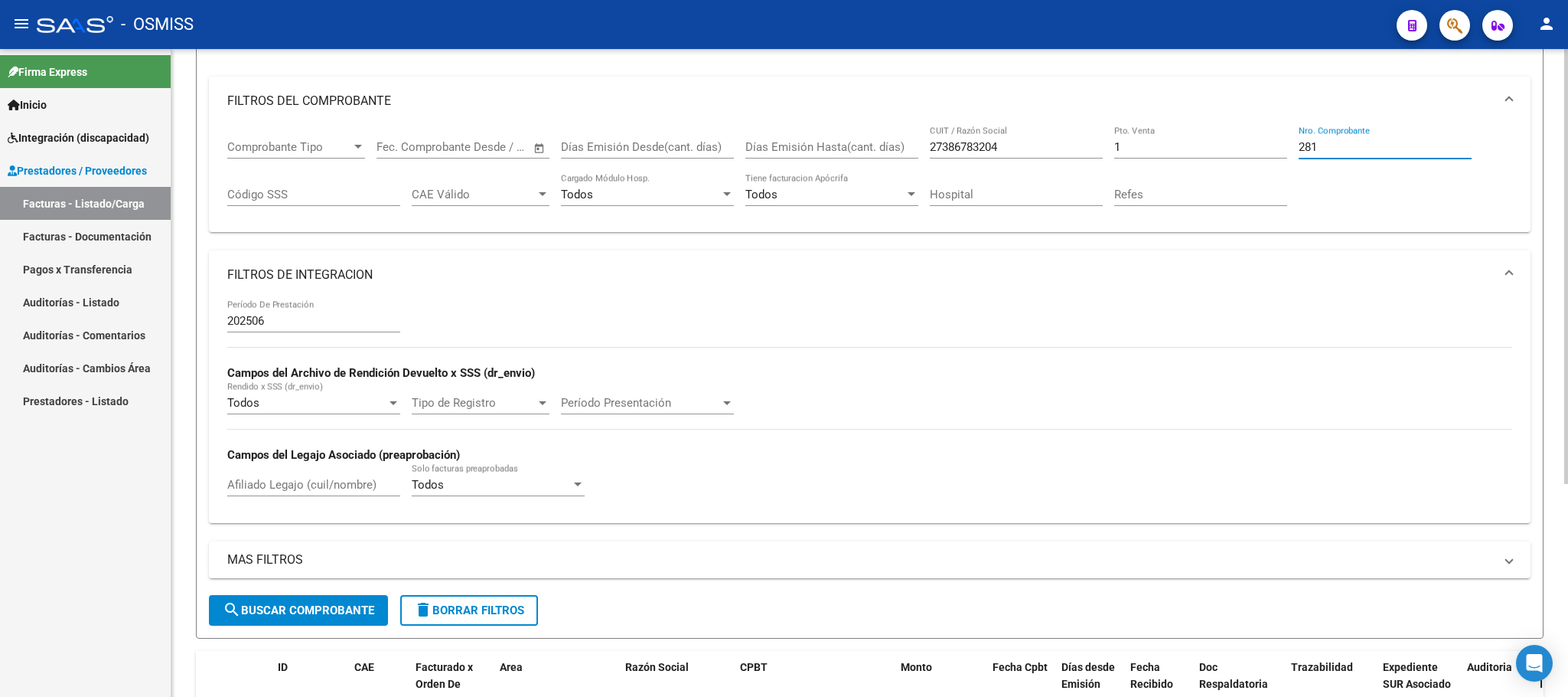
scroll to position [0, 0]
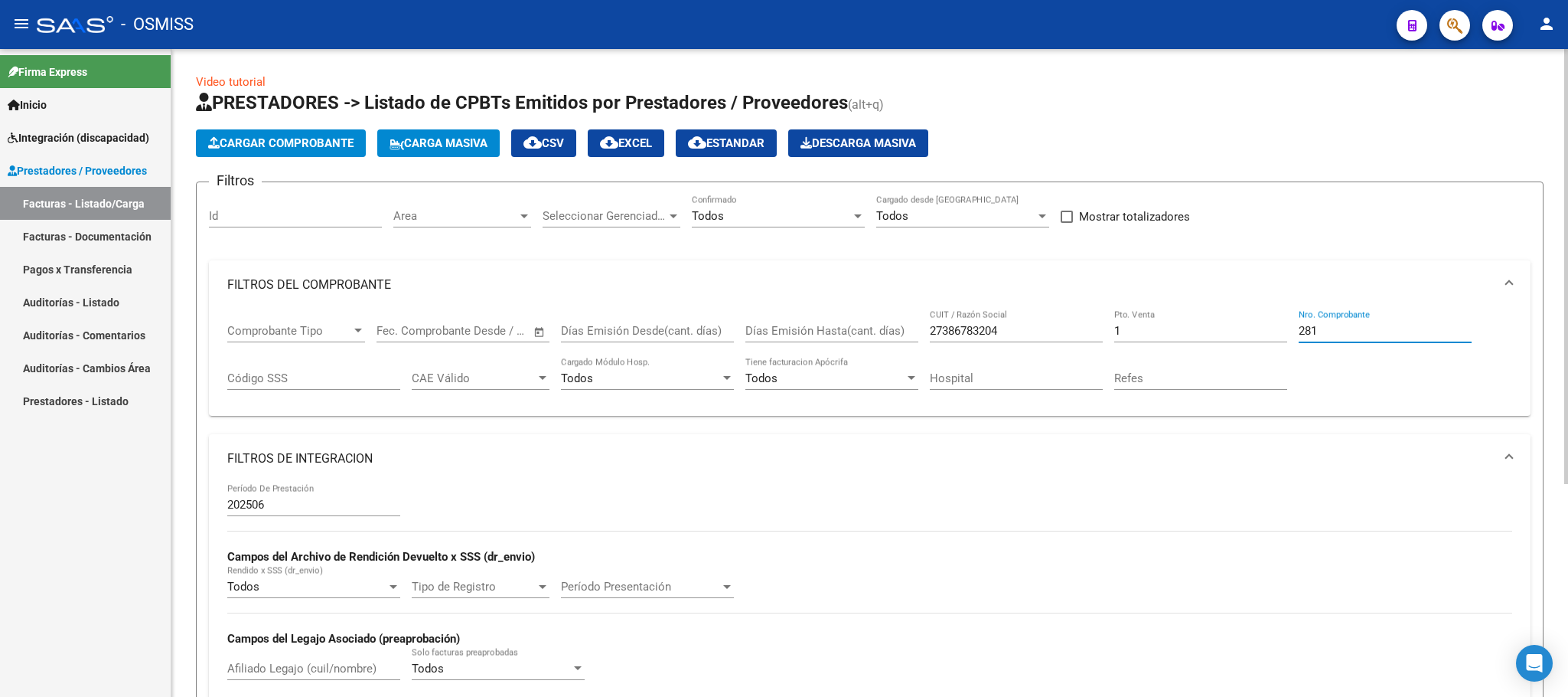
click at [1130, 334] on input "1" at bounding box center [1200, 331] width 173 height 14
click at [1330, 331] on input "281" at bounding box center [1385, 331] width 173 height 14
type input "2"
drag, startPoint x: 1028, startPoint y: 336, endPoint x: 818, endPoint y: 325, distance: 210.3
click at [818, 331] on div "Comprobante Tipo Comprobante Tipo Fecha inicio – Fecha fin Fec. Comprobante Des…" at bounding box center [870, 356] width 1284 height 95
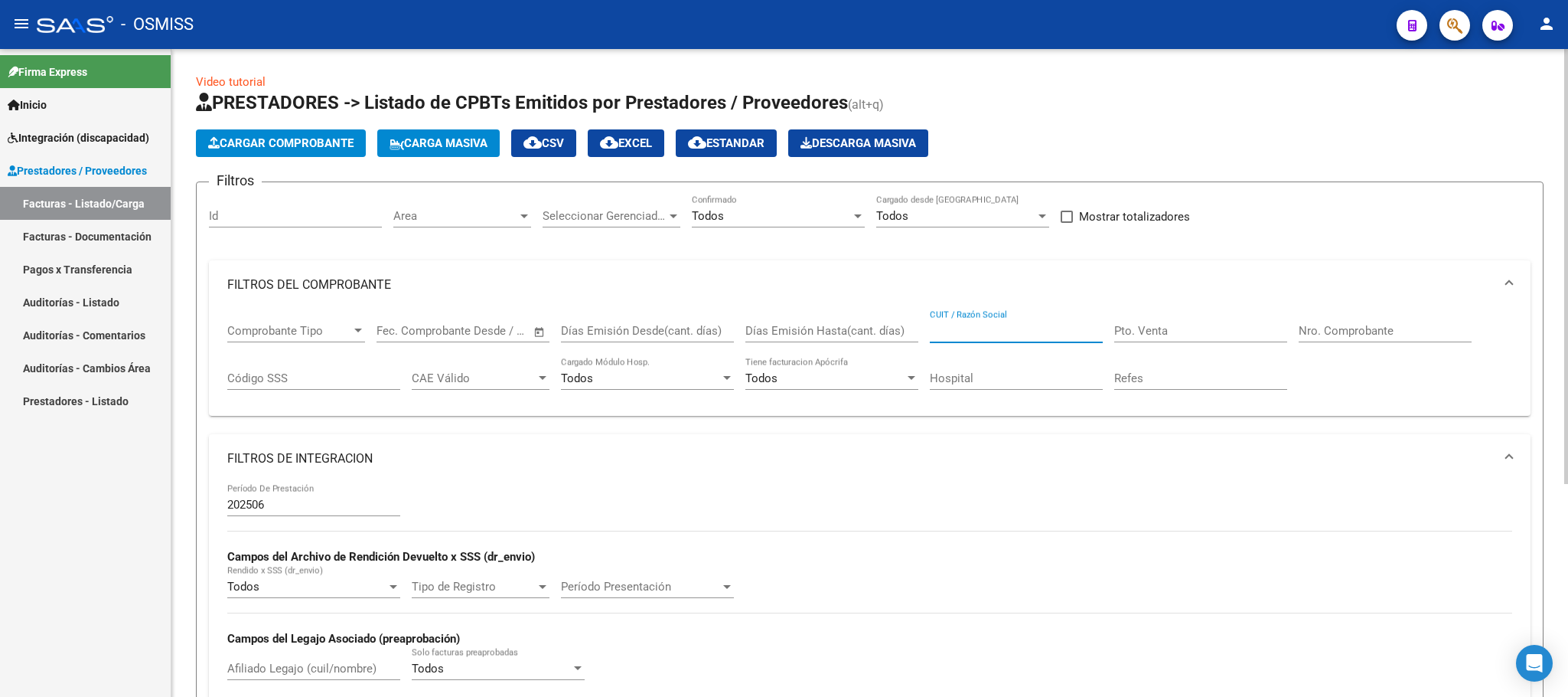
paste input "27127809378"
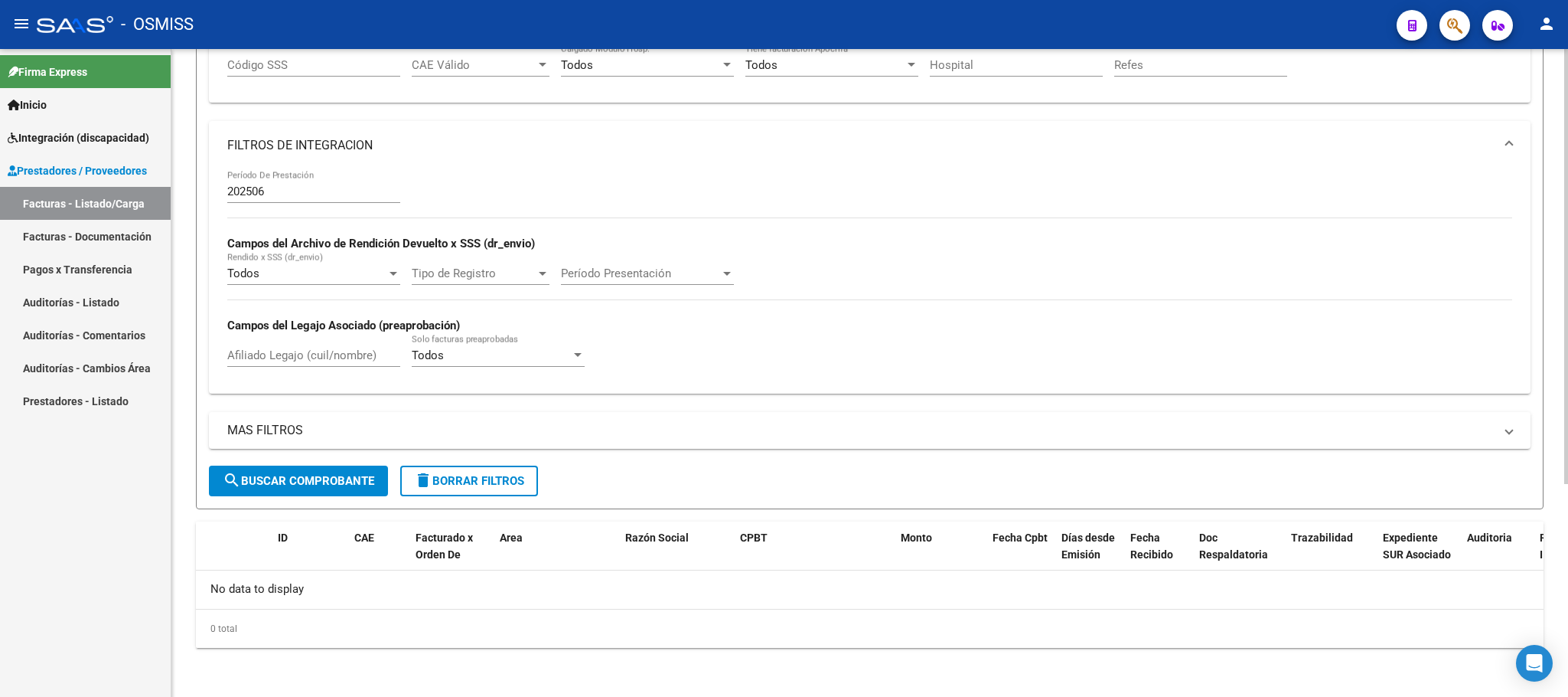
type input "27127809378"
click at [321, 479] on span "search Buscar Comprobante" at bounding box center [298, 481] width 152 height 14
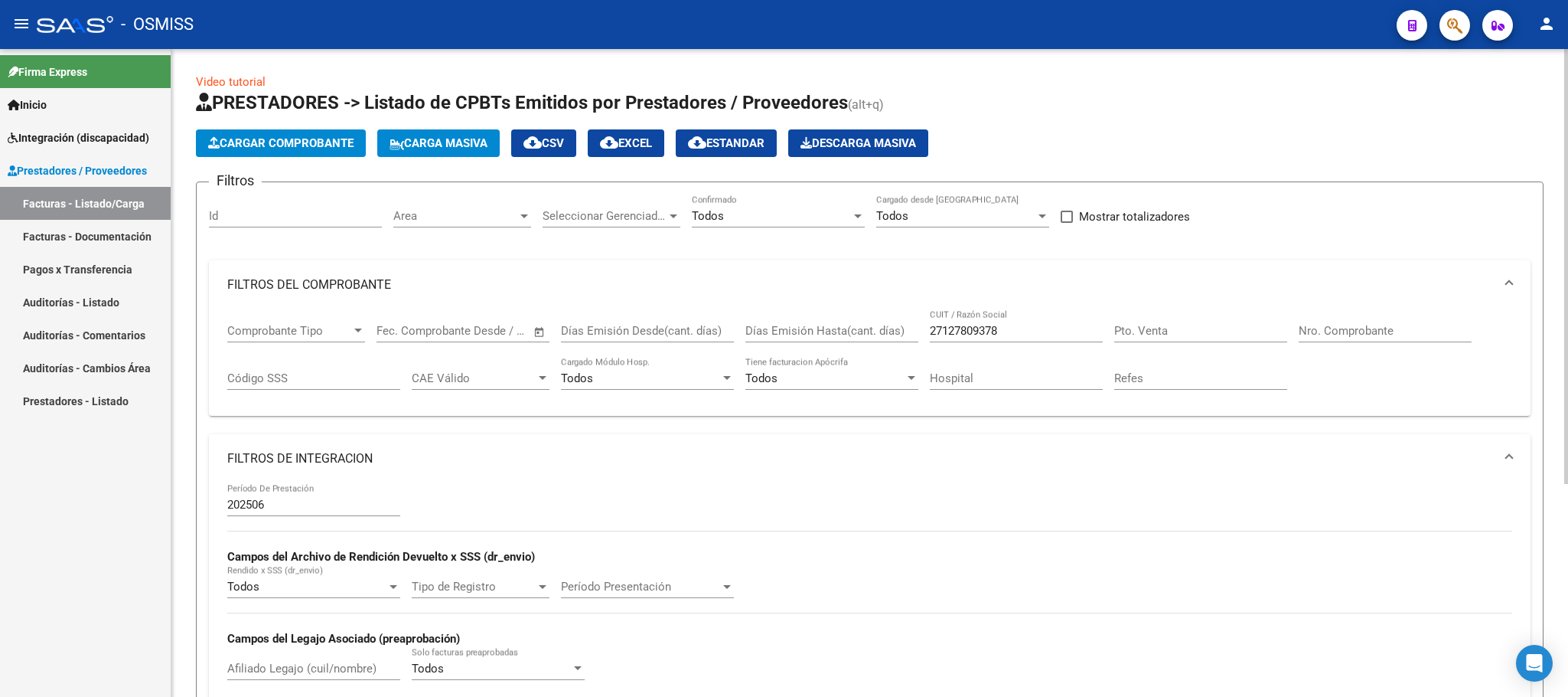
drag, startPoint x: 1026, startPoint y: 322, endPoint x: 911, endPoint y: 325, distance: 115.0
click at [911, 325] on div "Comprobante Tipo Comprobante Tipo Fecha inicio – Fecha fin Fec. Comprobante Des…" at bounding box center [870, 356] width 1284 height 95
drag, startPoint x: 1017, startPoint y: 336, endPoint x: 887, endPoint y: 336, distance: 130.0
click at [887, 336] on div "Comprobante Tipo Comprobante Tipo Fecha inicio – Fecha fin Fec. Comprobante Des…" at bounding box center [870, 356] width 1284 height 95
click at [1192, 326] on input "Pto. Venta" at bounding box center [1200, 331] width 173 height 14
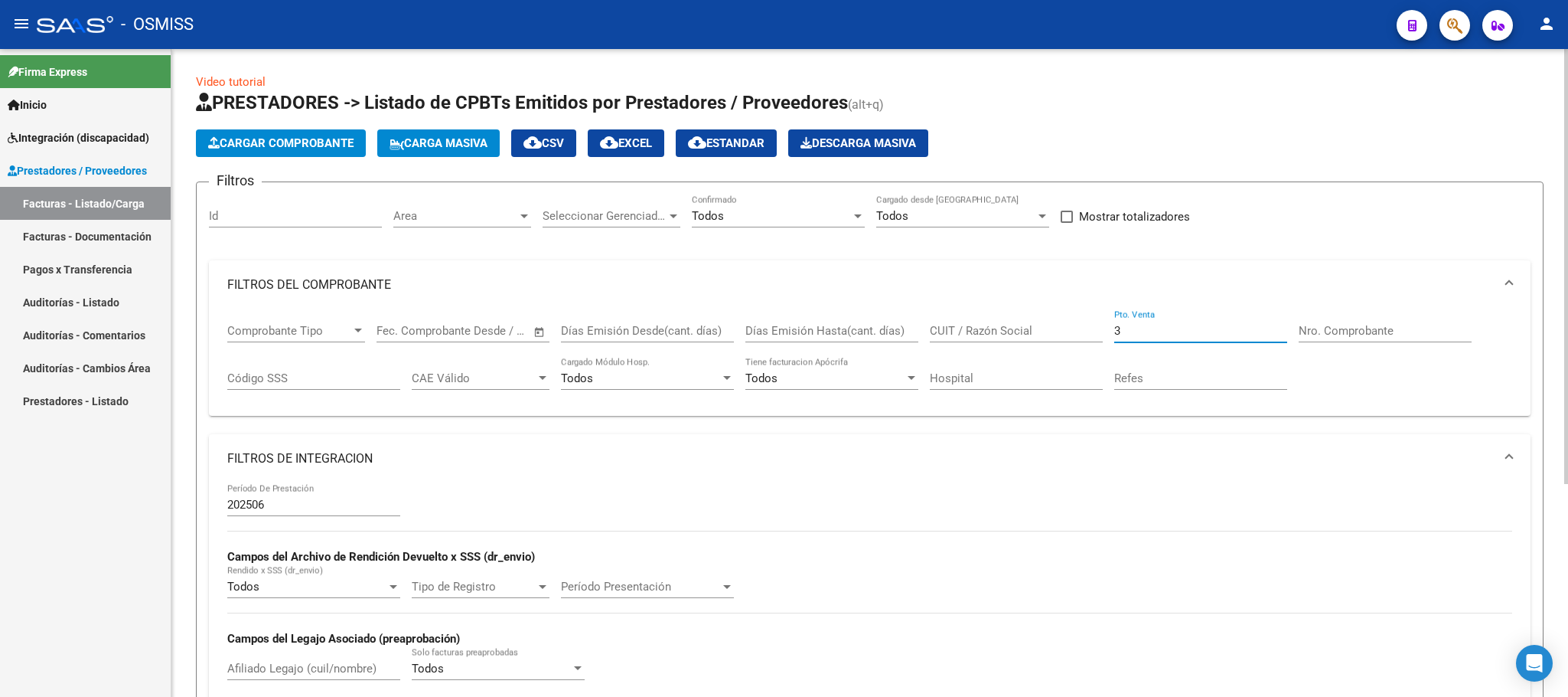
type input "3"
click at [1357, 326] on input "Nro. Comprobante" at bounding box center [1385, 331] width 173 height 14
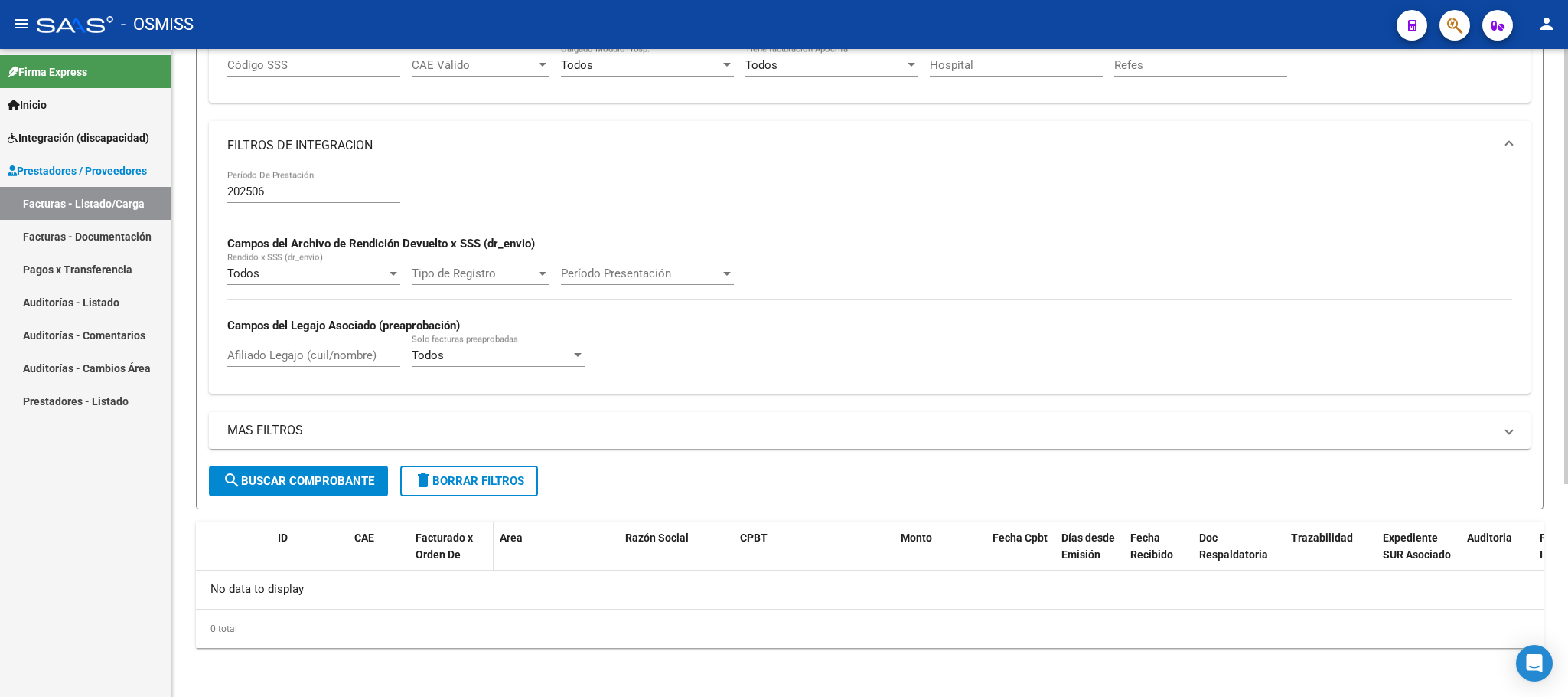
scroll to position [315, 0]
type input "766"
click at [288, 482] on span "search Buscar Comprobante" at bounding box center [298, 481] width 152 height 14
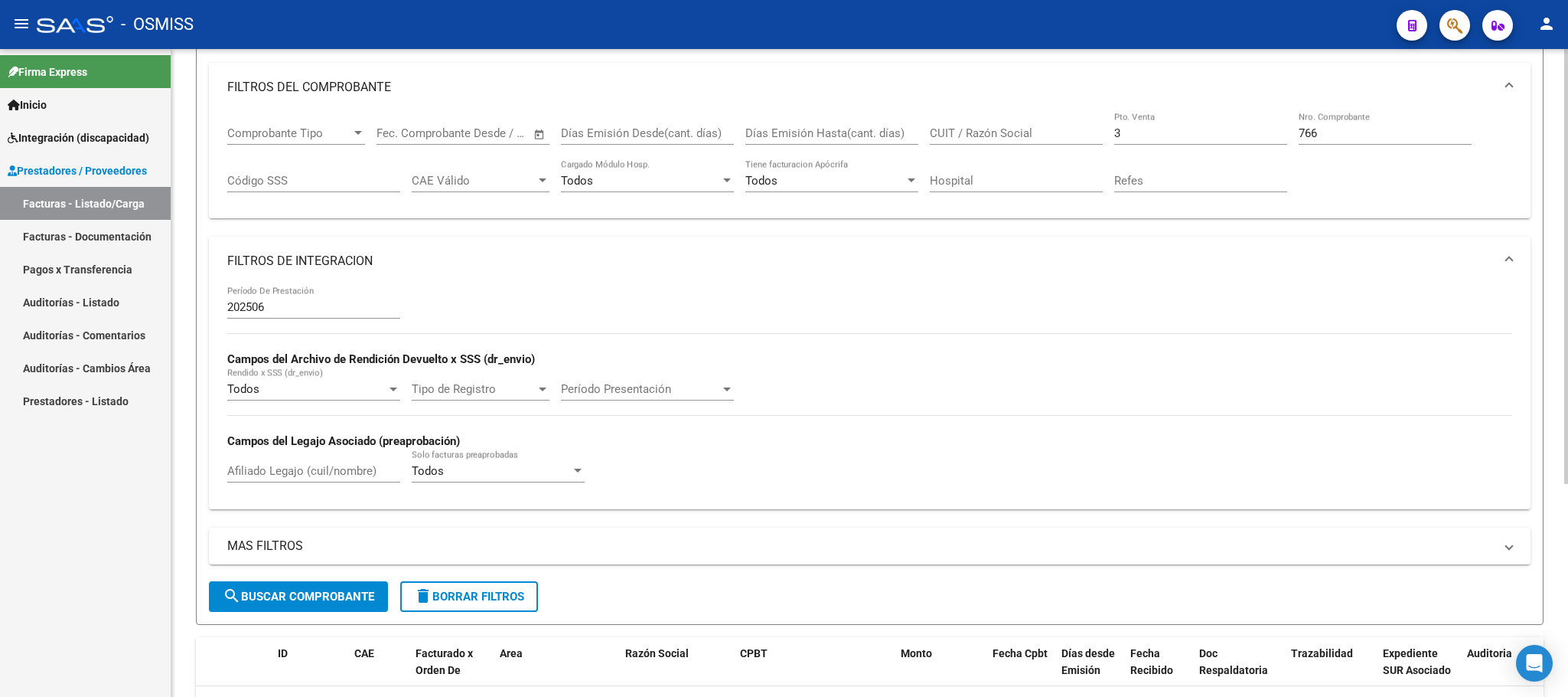
scroll to position [0, 0]
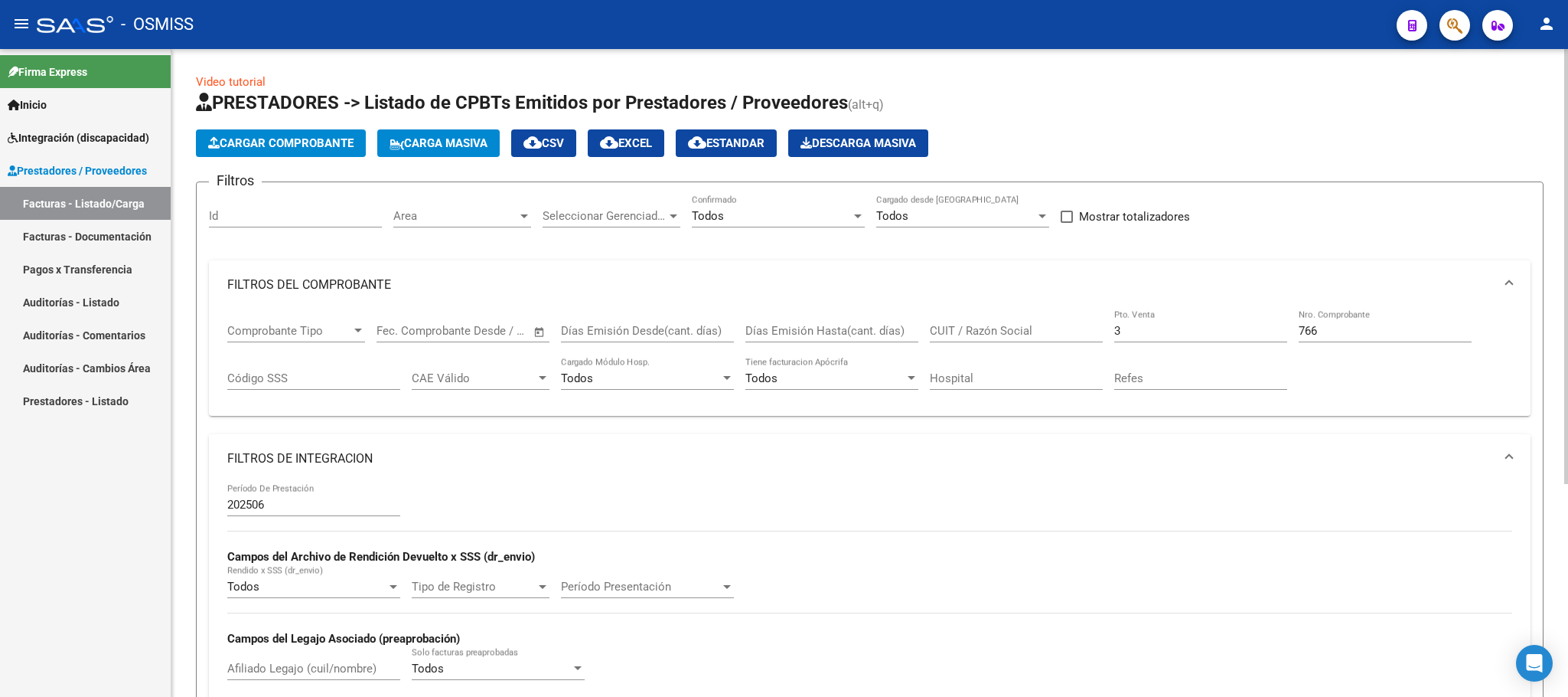
click at [1146, 329] on input "3" at bounding box center [1200, 331] width 173 height 14
click at [1320, 326] on input "766" at bounding box center [1385, 331] width 173 height 14
type input "7"
click at [1018, 333] on input "CUIT / Razón Social" at bounding box center [1016, 331] width 173 height 14
paste input "27235676090"
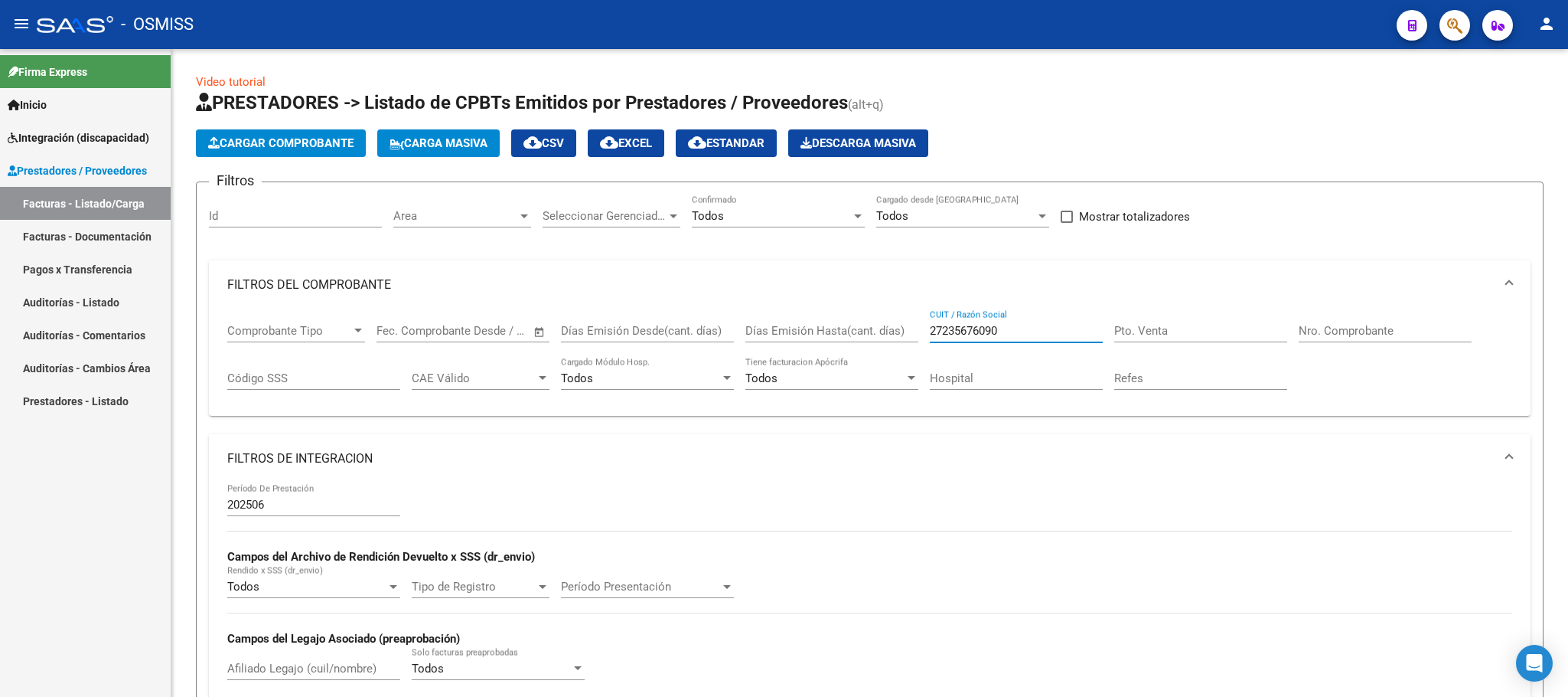
type input "27235676090"
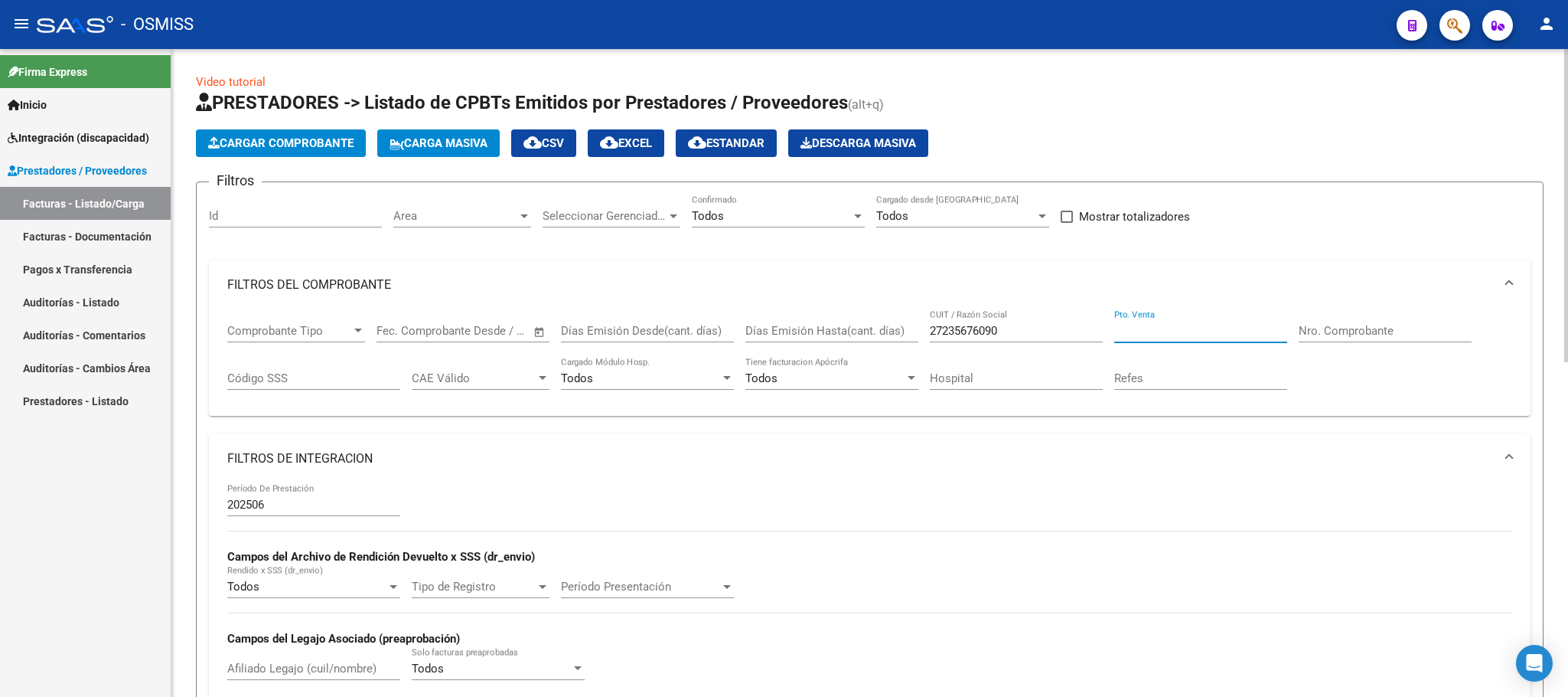
click at [1166, 327] on input "Pto. Venta" at bounding box center [1200, 331] width 173 height 14
type input "7"
click at [1330, 336] on input "Nro. Comprobante" at bounding box center [1385, 331] width 173 height 14
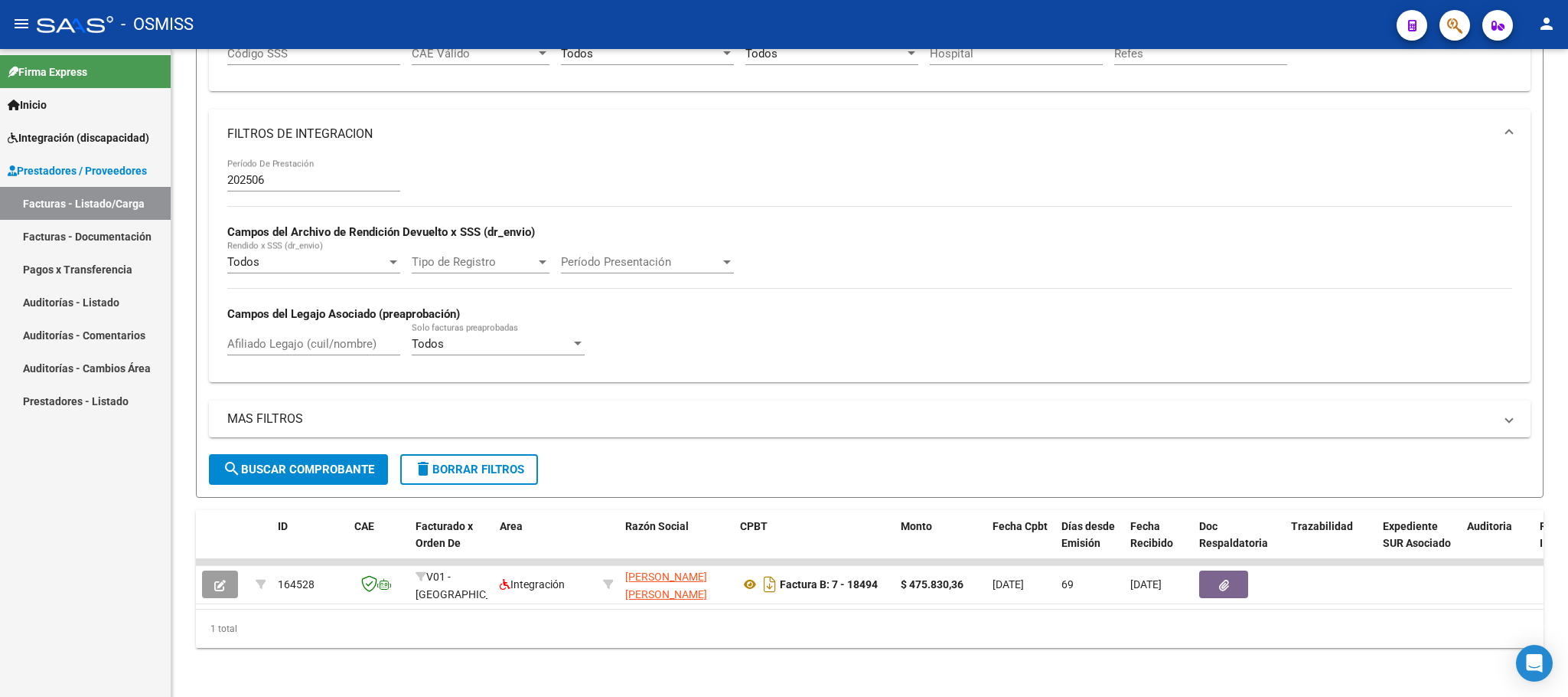
type input "18493"
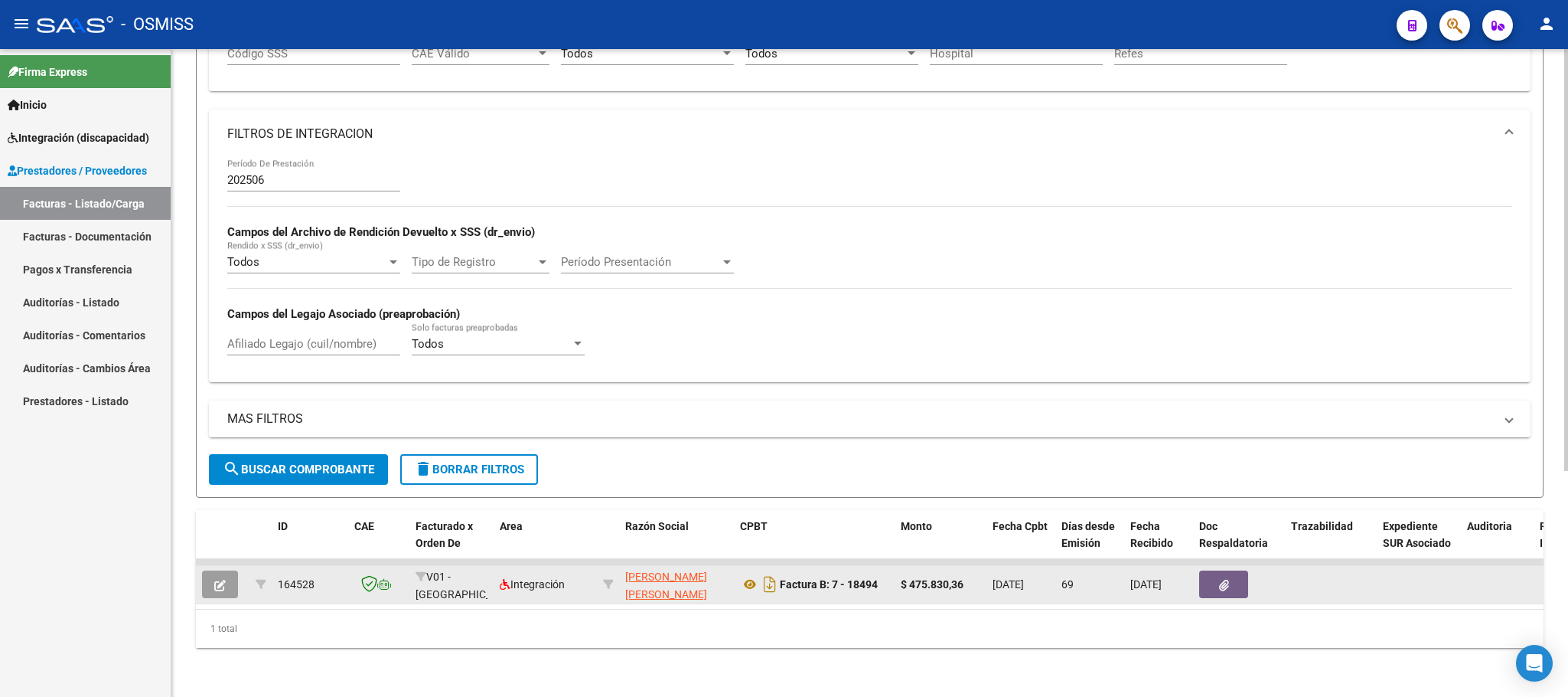
click at [225, 579] on icon "button" at bounding box center [220, 585] width 11 height 11
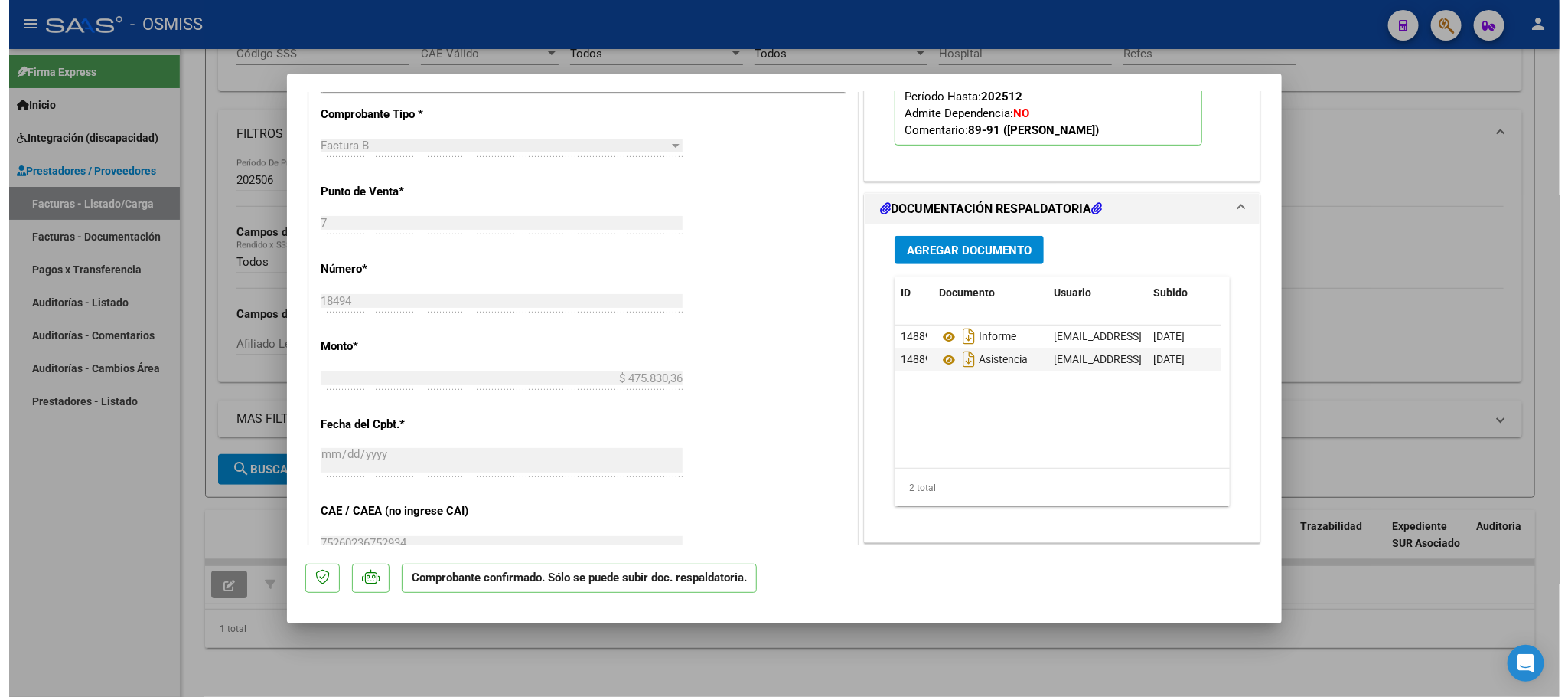
scroll to position [459, 0]
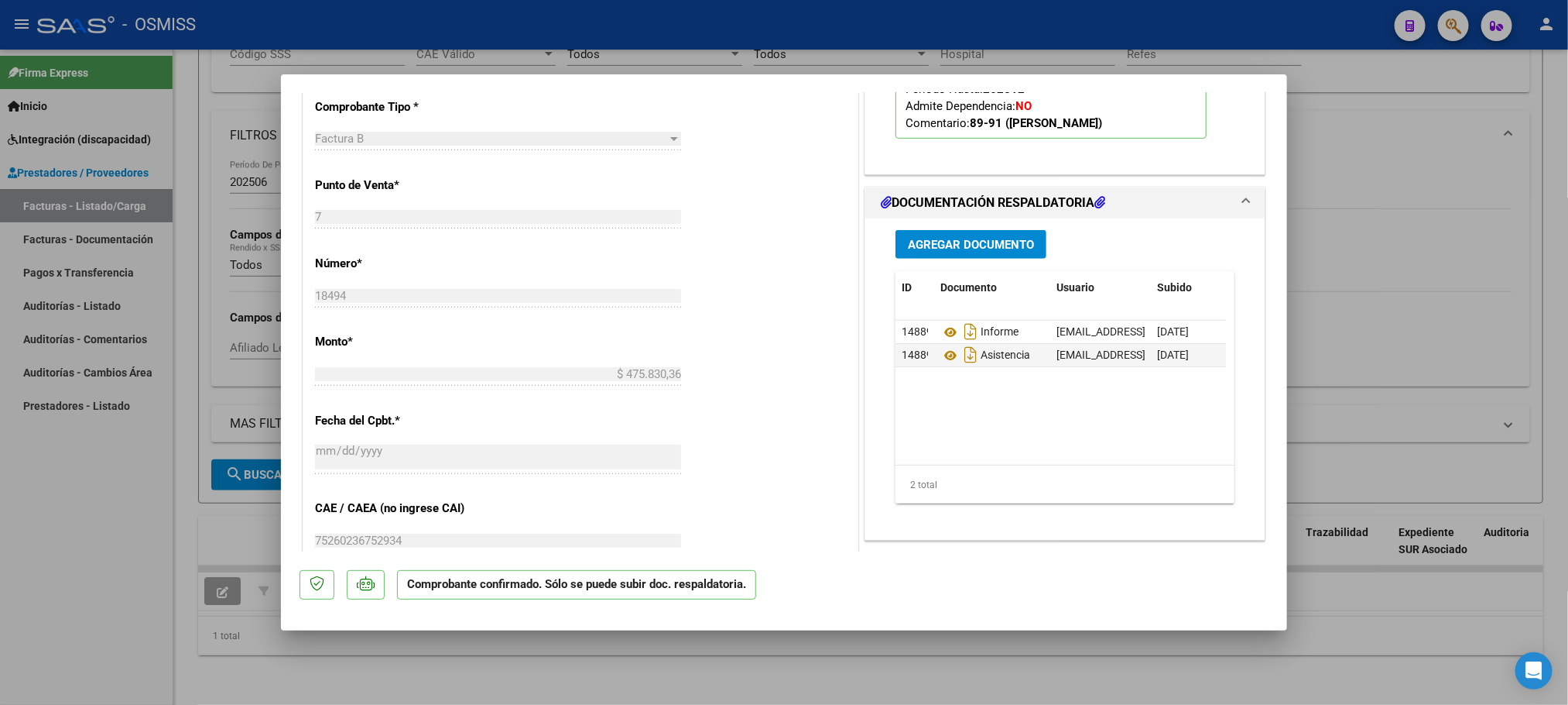
drag, startPoint x: 138, startPoint y: 492, endPoint x: 432, endPoint y: 9, distance: 565.4
click at [138, 493] on div at bounding box center [784, 352] width 1568 height 705
type input "$ 0,00"
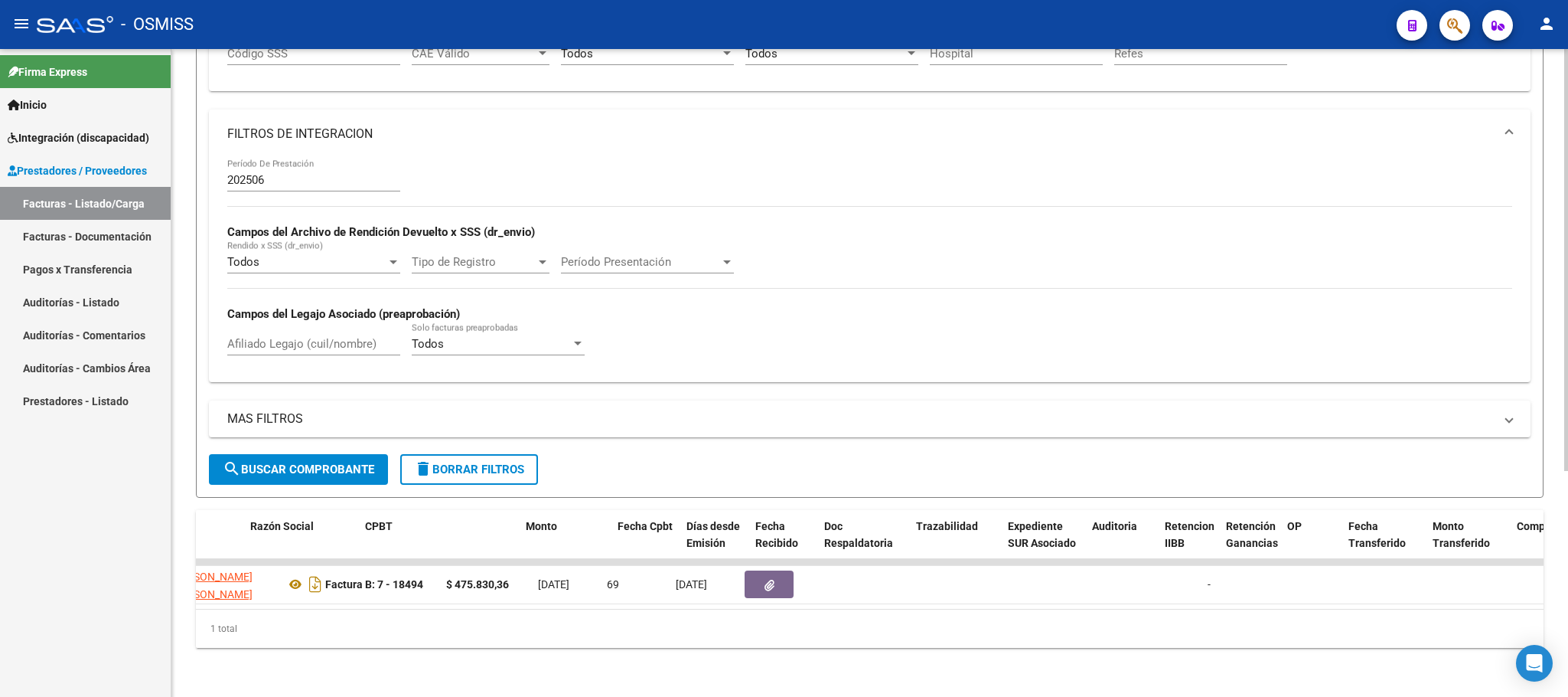
scroll to position [0, 0]
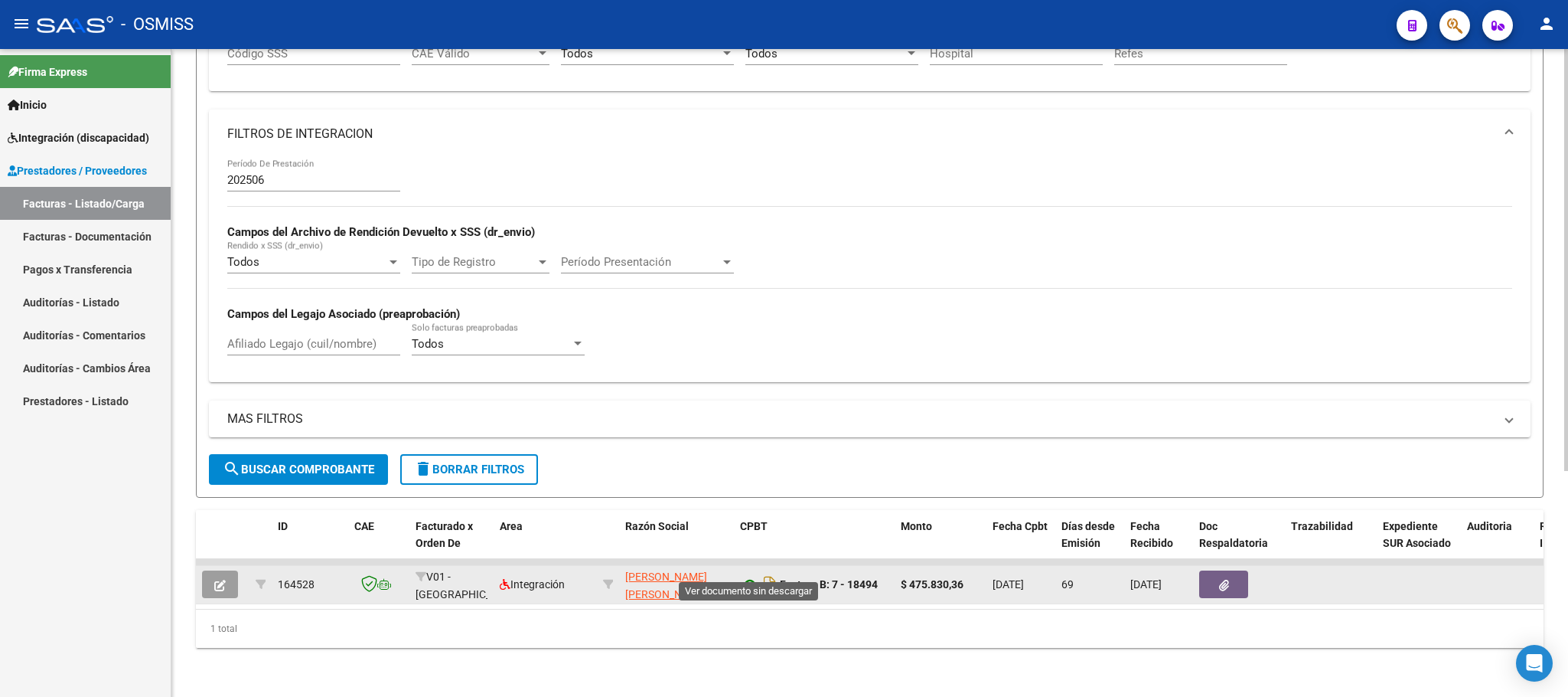
click at [753, 575] on icon at bounding box center [750, 585] width 20 height 19
